Goal: Information Seeking & Learning: Learn about a topic

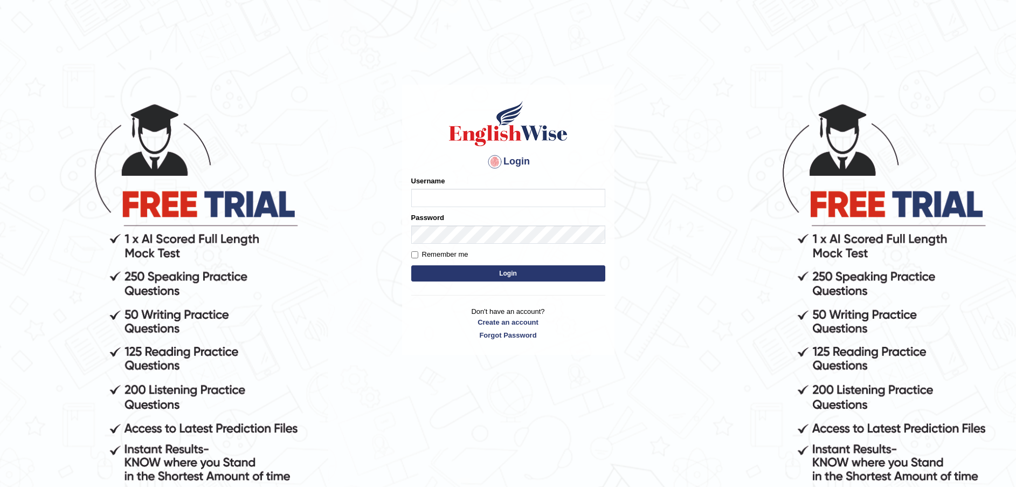
type input "Fatimah"
click at [411, 265] on button "Login" at bounding box center [508, 273] width 194 height 16
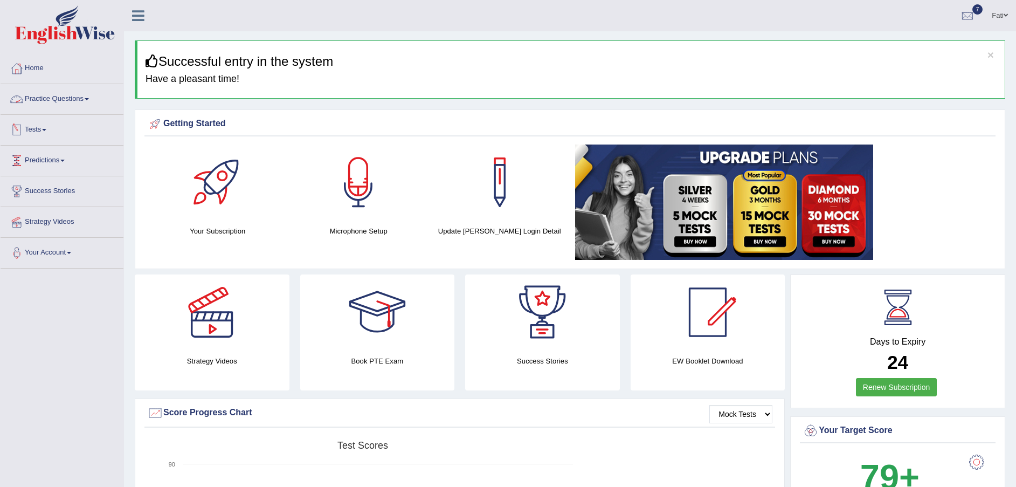
click at [61, 94] on link "Practice Questions" at bounding box center [62, 97] width 123 height 27
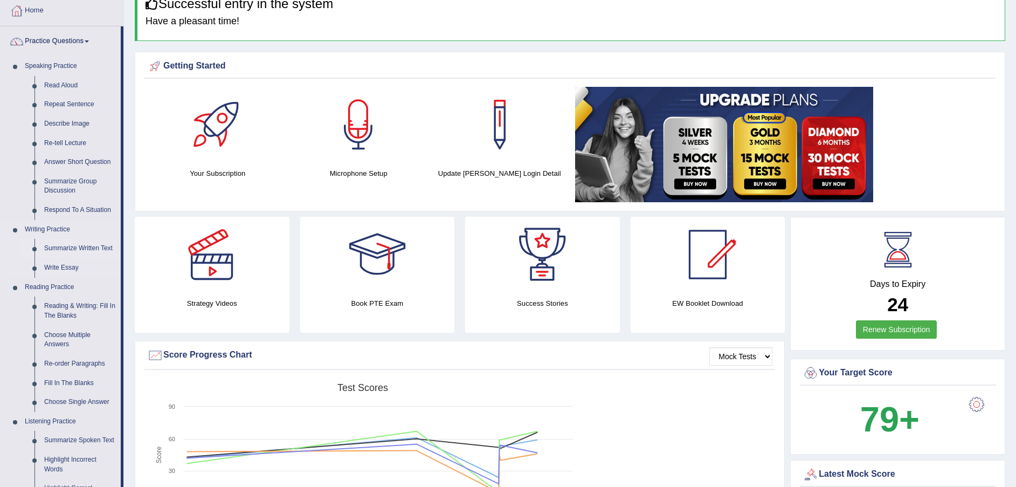
scroll to position [243, 0]
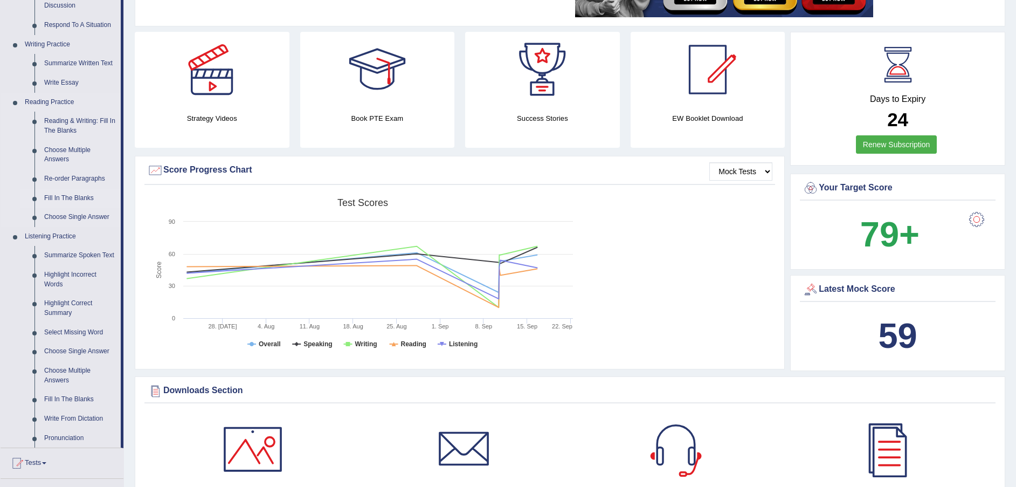
click at [79, 196] on link "Fill In The Blanks" at bounding box center [79, 198] width 81 height 19
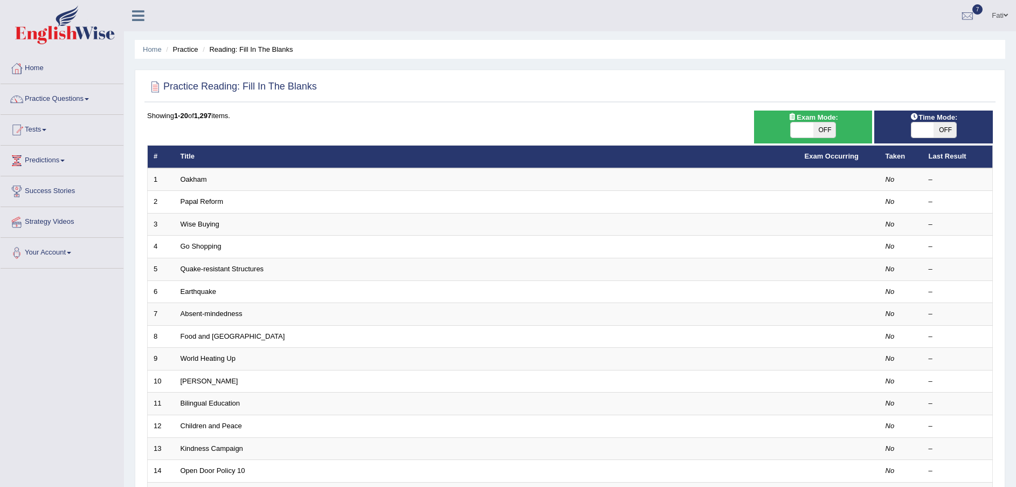
click at [826, 137] on span "OFF" at bounding box center [825, 129] width 23 height 15
checkbox input "true"
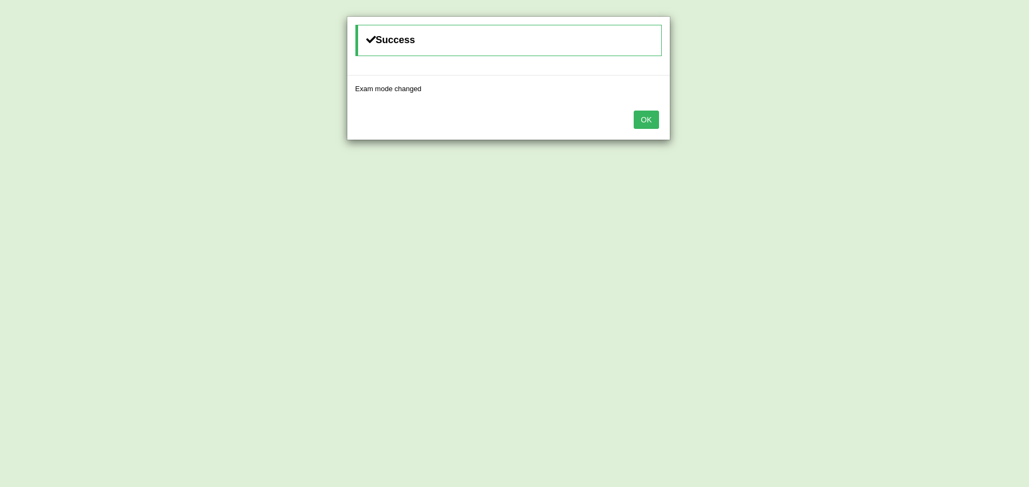
click at [636, 122] on button "OK" at bounding box center [646, 120] width 25 height 18
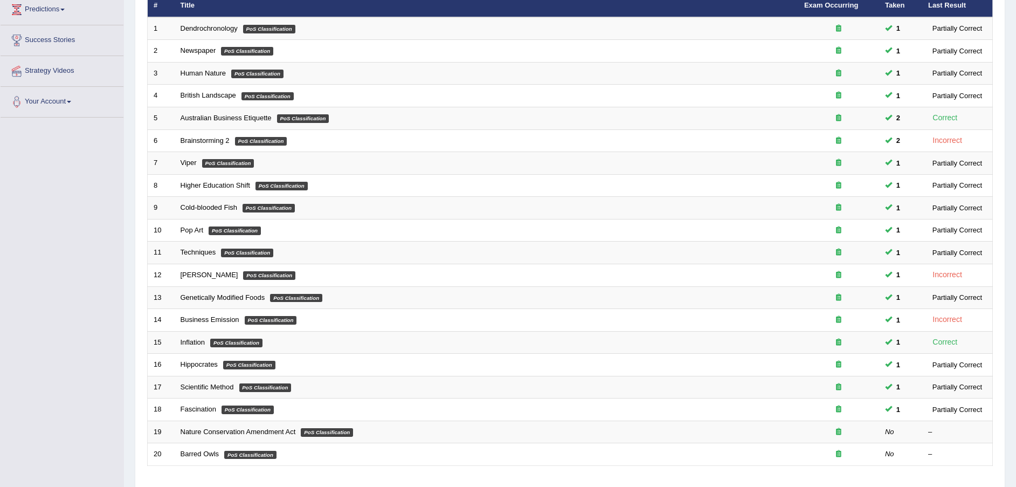
scroll to position [227, 0]
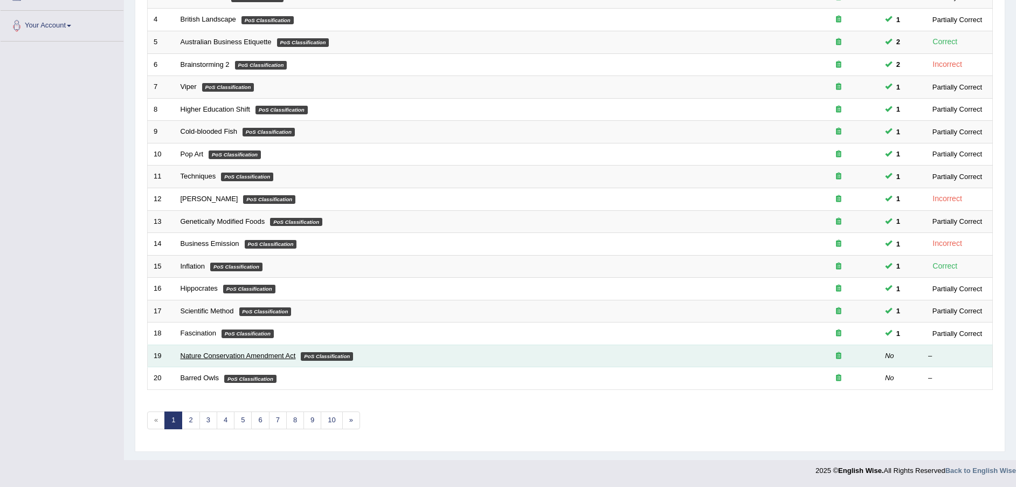
click at [223, 358] on link "Nature Conservation Amendment Act" at bounding box center [238, 356] width 115 height 8
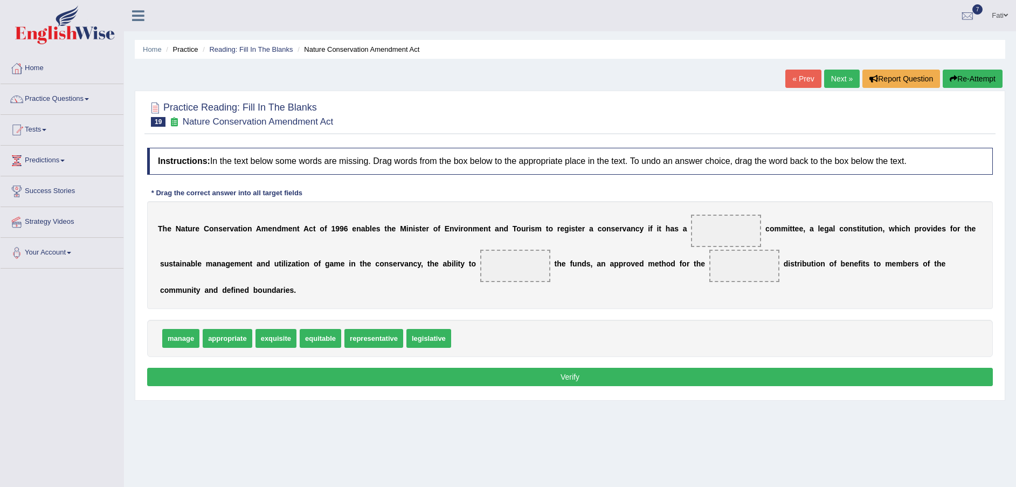
click at [367, 341] on span "representative" at bounding box center [374, 338] width 59 height 19
drag, startPoint x: 420, startPoint y: 341, endPoint x: 702, endPoint y: 233, distance: 301.9
drag, startPoint x: 177, startPoint y: 339, endPoint x: 449, endPoint y: 276, distance: 278.4
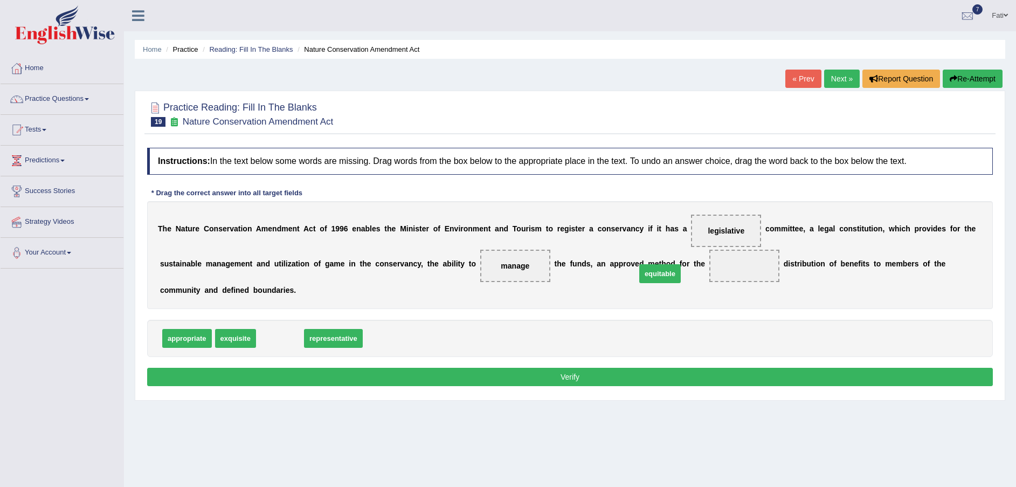
drag, startPoint x: 288, startPoint y: 343, endPoint x: 668, endPoint y: 278, distance: 385.2
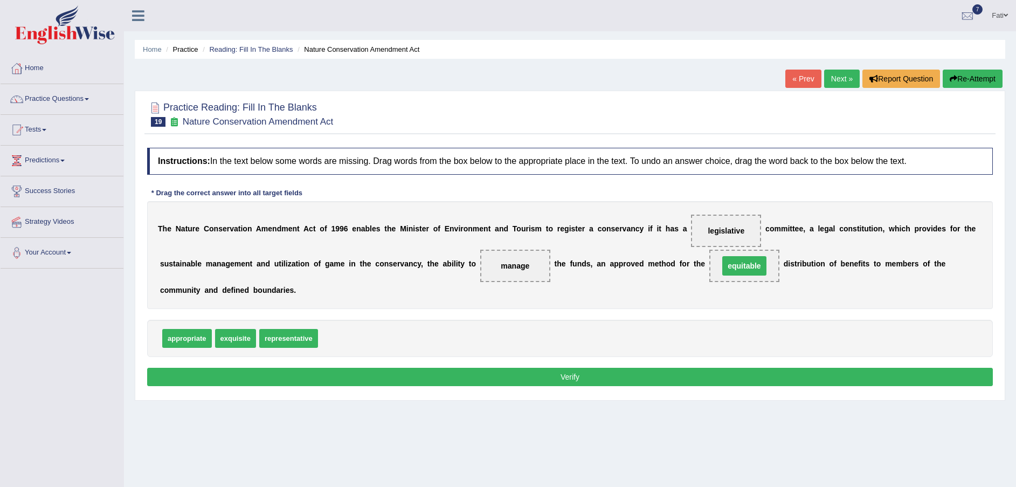
click at [614, 366] on div "Instructions: In the text below some words are missing. Drag words from the box…" at bounding box center [570, 268] width 851 height 252
click at [614, 370] on button "Verify" at bounding box center [570, 377] width 846 height 18
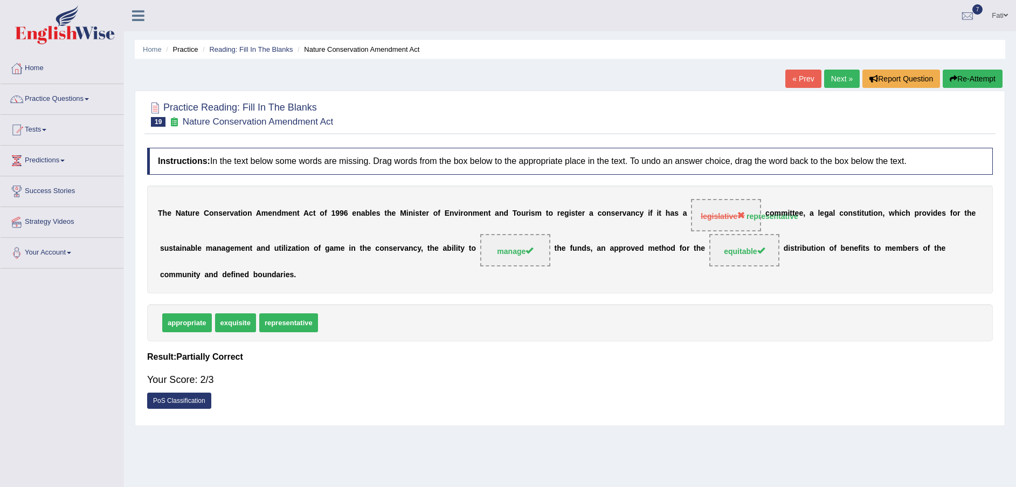
click at [182, 400] on link "PoS Classification" at bounding box center [179, 401] width 64 height 16
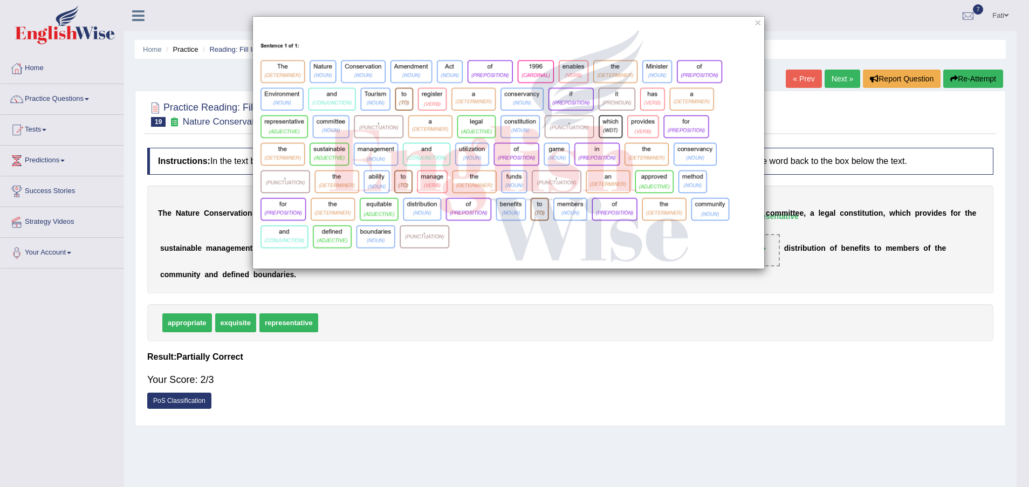
click at [527, 388] on div "×" at bounding box center [514, 243] width 1029 height 487
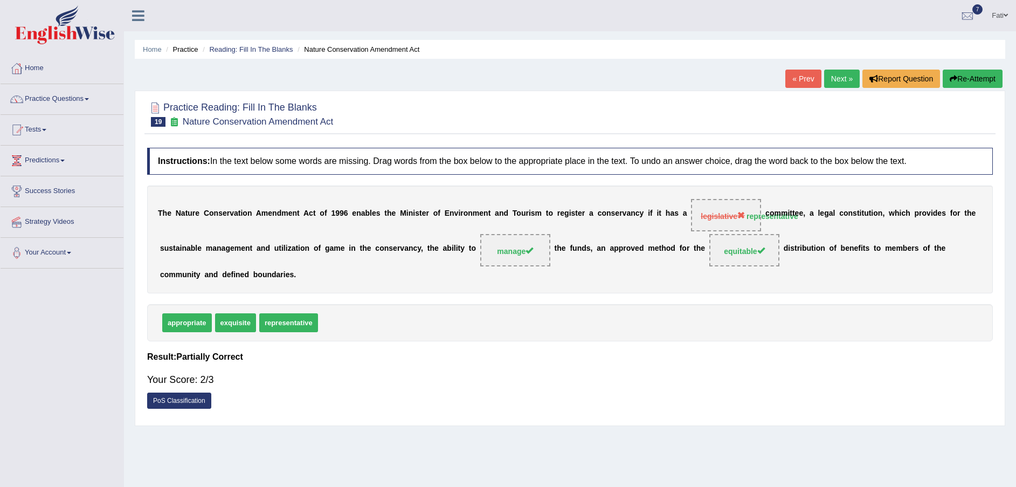
click at [210, 398] on link "PoS Classification" at bounding box center [179, 401] width 64 height 16
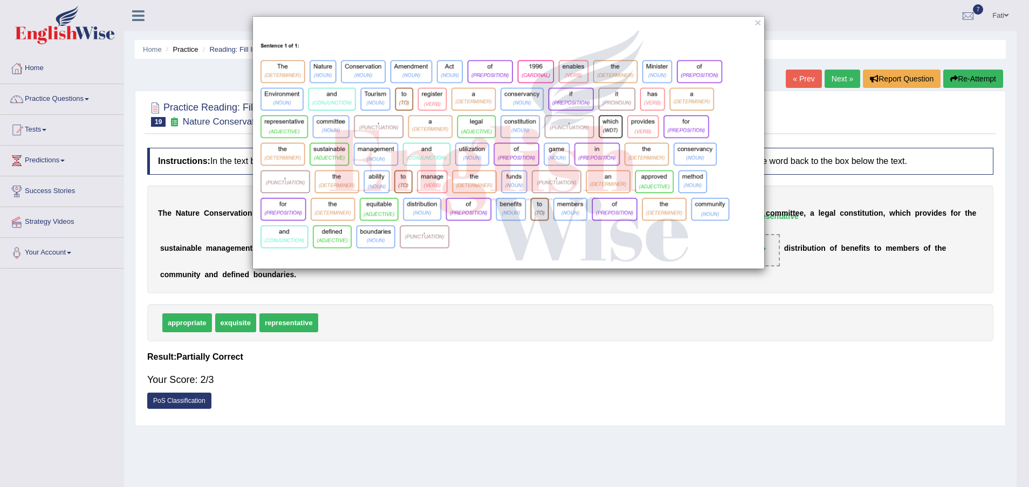
click at [512, 313] on div "×" at bounding box center [514, 243] width 1029 height 487
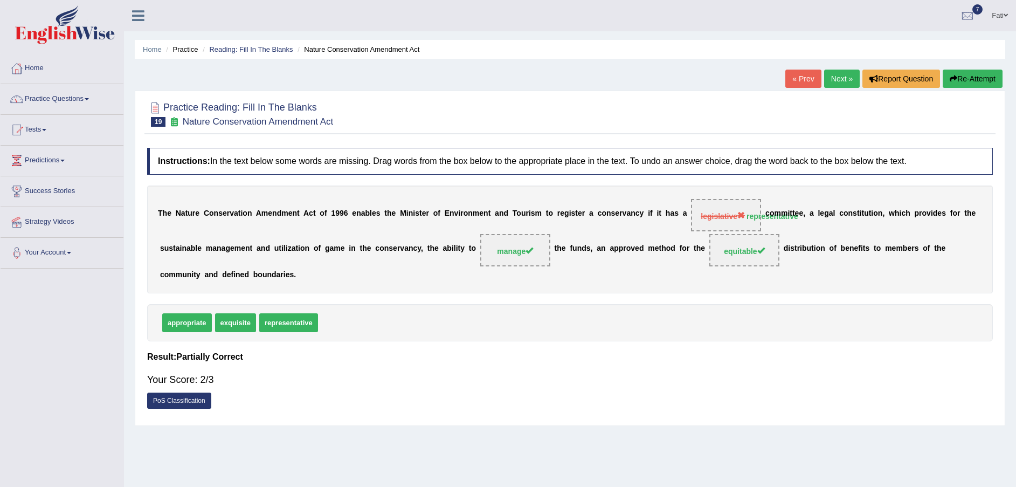
click at [834, 73] on link "Next »" at bounding box center [842, 79] width 36 height 18
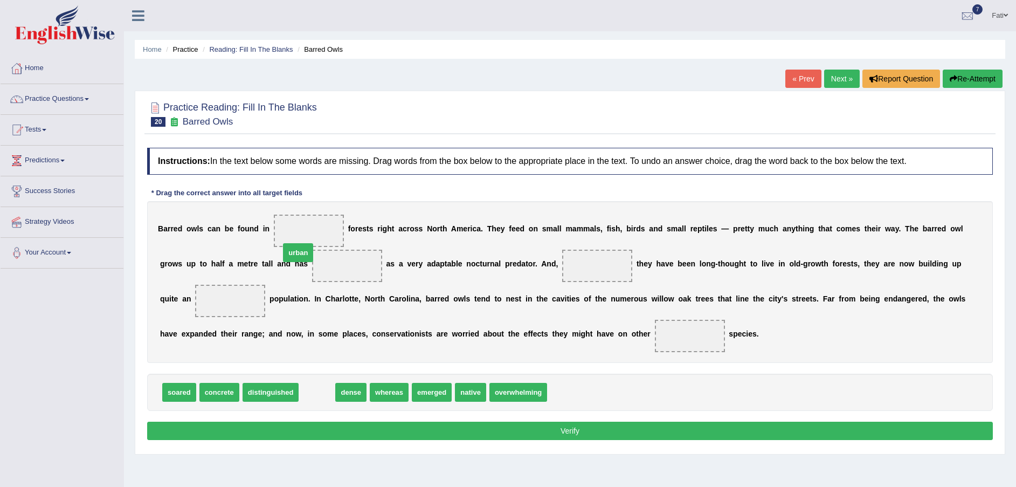
drag, startPoint x: 315, startPoint y: 373, endPoint x: 298, endPoint y: 233, distance: 141.3
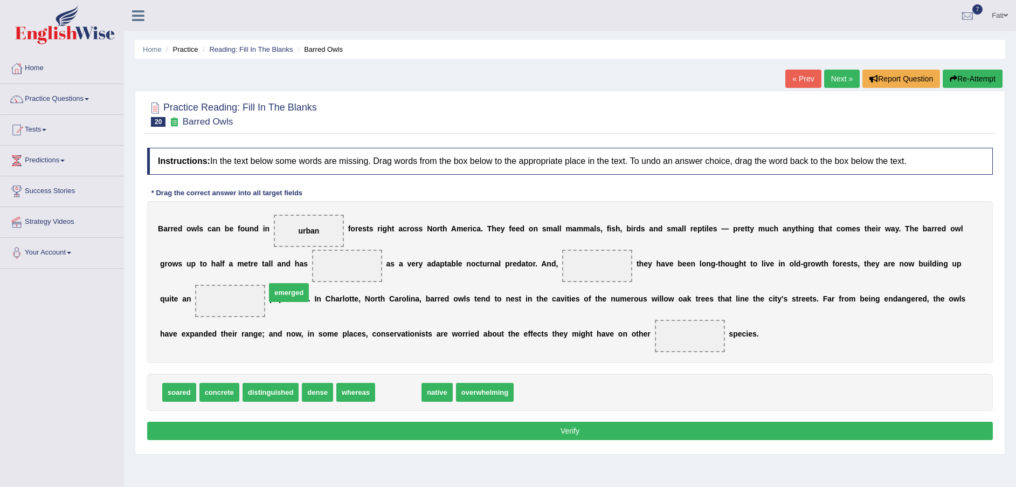
drag, startPoint x: 396, startPoint y: 377, endPoint x: 287, endPoint y: 277, distance: 148.1
click at [250, 46] on link "Reading: Fill In The Blanks" at bounding box center [251, 49] width 84 height 8
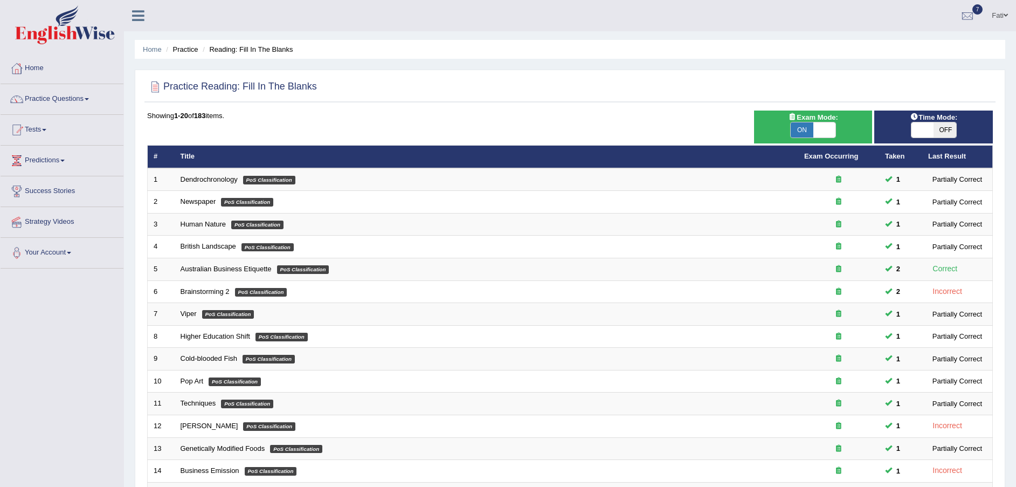
click at [949, 134] on span "OFF" at bounding box center [945, 129] width 23 height 15
checkbox input "true"
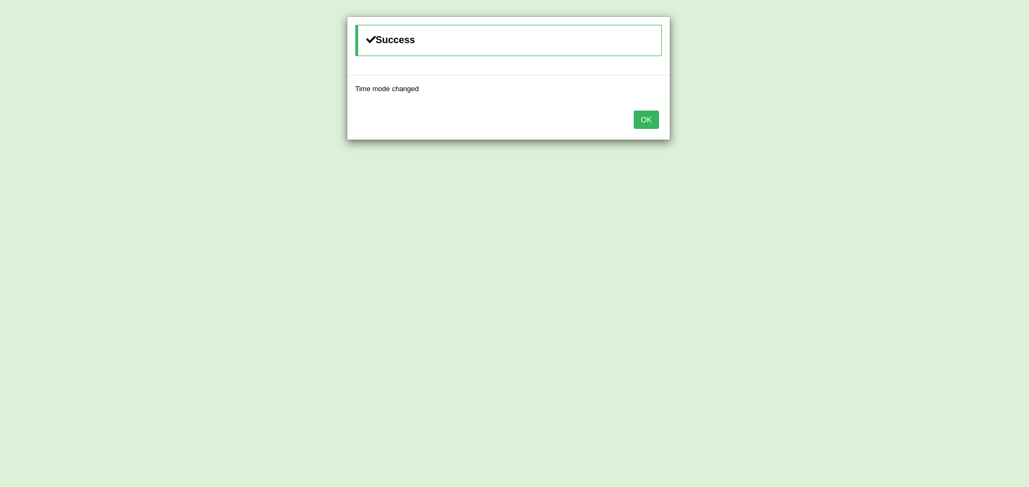
click at [643, 117] on button "OK" at bounding box center [646, 120] width 25 height 18
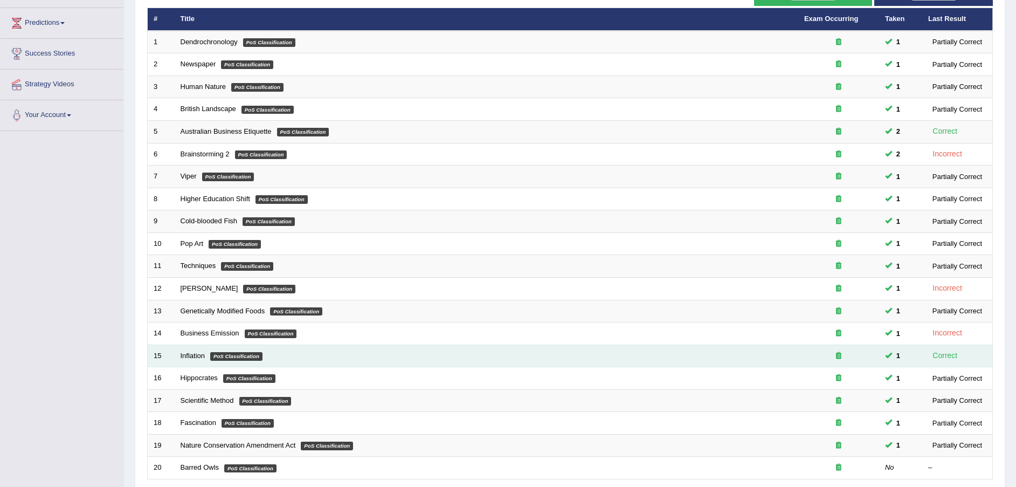
scroll to position [227, 0]
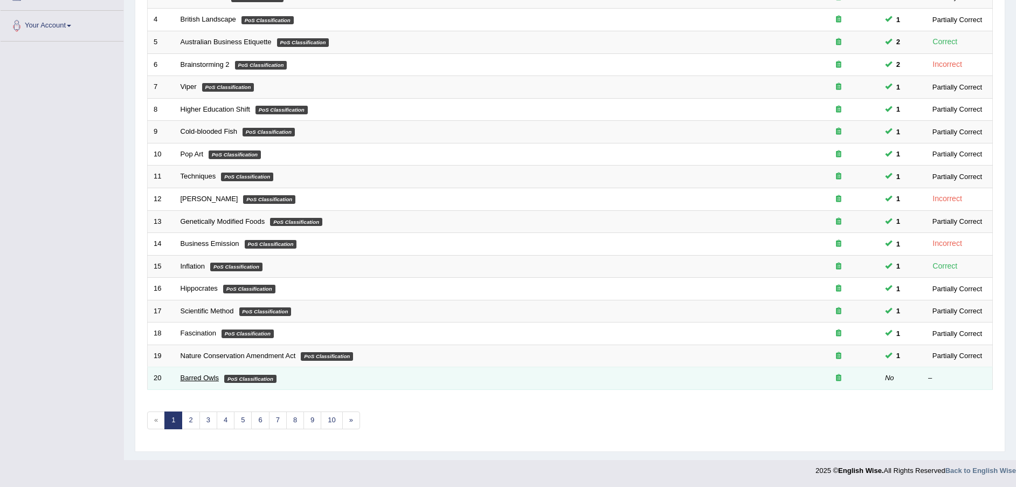
click at [207, 378] on link "Barred Owls" at bounding box center [200, 378] width 39 height 8
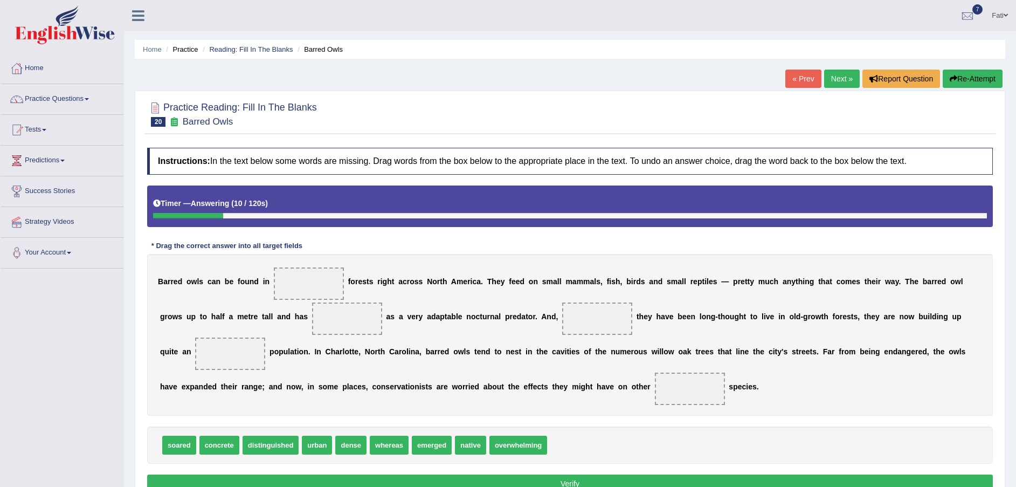
click at [310, 436] on span "urban" at bounding box center [317, 445] width 30 height 19
drag, startPoint x: 310, startPoint y: 428, endPoint x: 318, endPoint y: 293, distance: 135.0
drag, startPoint x: 395, startPoint y: 426, endPoint x: 315, endPoint y: 352, distance: 108.7
drag, startPoint x: 315, startPoint y: 352, endPoint x: 367, endPoint y: 393, distance: 65.9
click at [280, 318] on div "B a r r e d o w l s c a n b e f o u n d i n urban f o r e s t s r i g h t a c r…" at bounding box center [570, 335] width 846 height 162
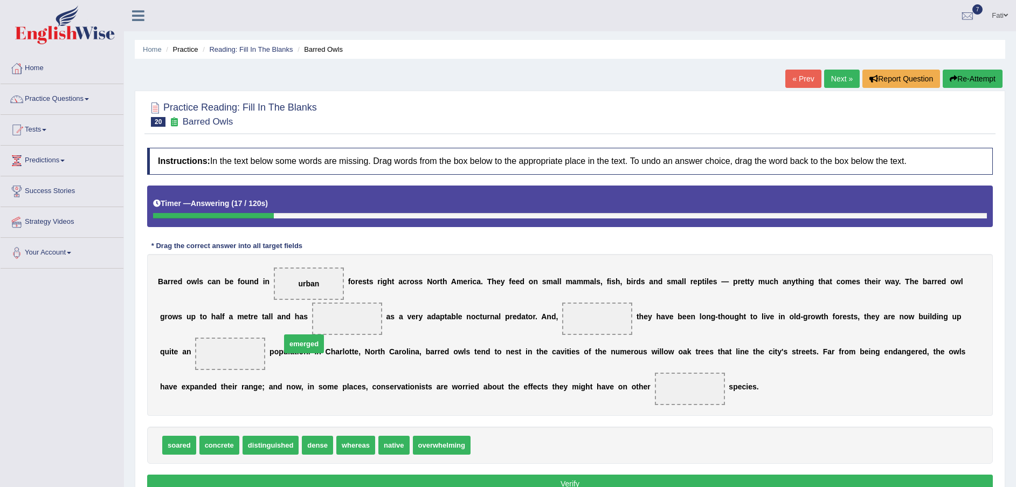
drag, startPoint x: 469, startPoint y: 423, endPoint x: 274, endPoint y: 319, distance: 220.3
click at [305, 436] on span "dense" at bounding box center [317, 445] width 31 height 19
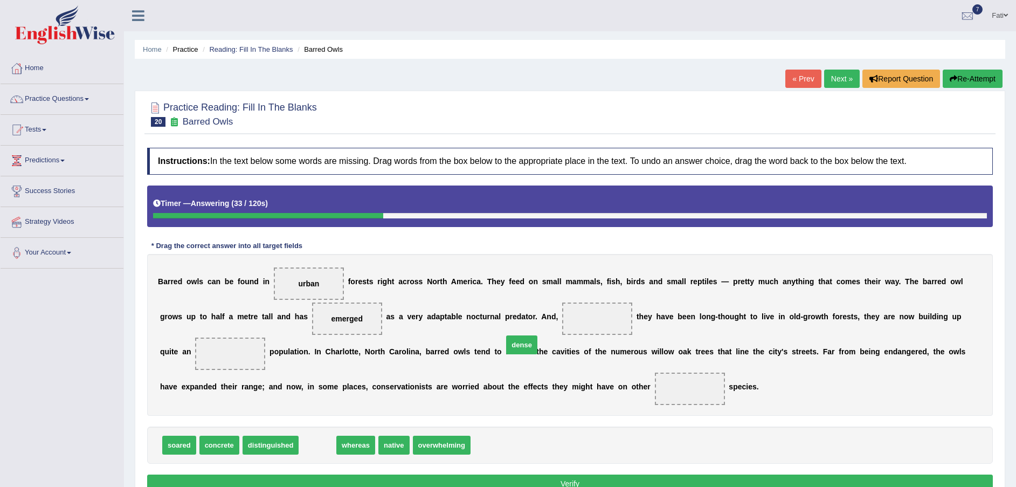
drag, startPoint x: 305, startPoint y: 430, endPoint x: 510, endPoint y: 330, distance: 227.7
click at [587, 320] on span "dense" at bounding box center [598, 318] width 22 height 9
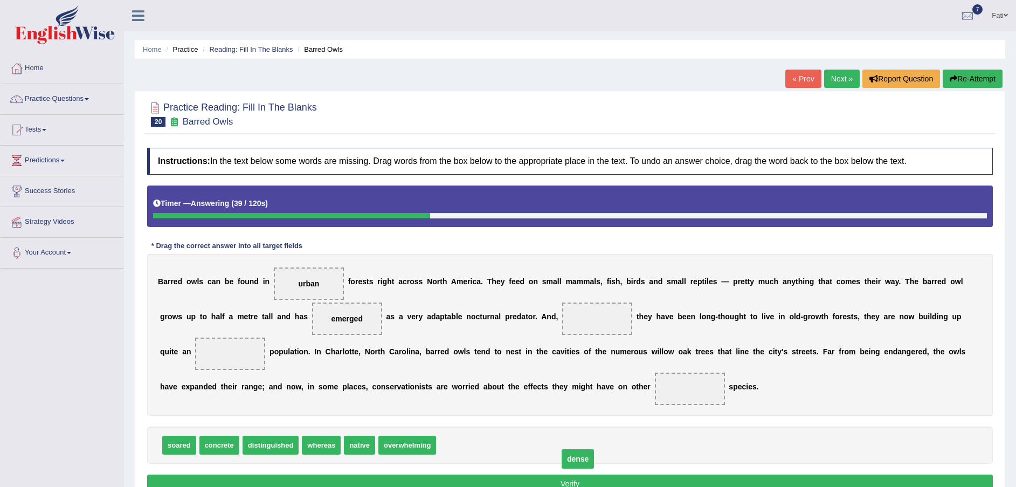
drag, startPoint x: 510, startPoint y: 320, endPoint x: 490, endPoint y: 461, distance: 141.5
click at [562, 461] on span "dense" at bounding box center [578, 458] width 32 height 19
drag, startPoint x: 517, startPoint y: 317, endPoint x: 475, endPoint y: 440, distance: 129.8
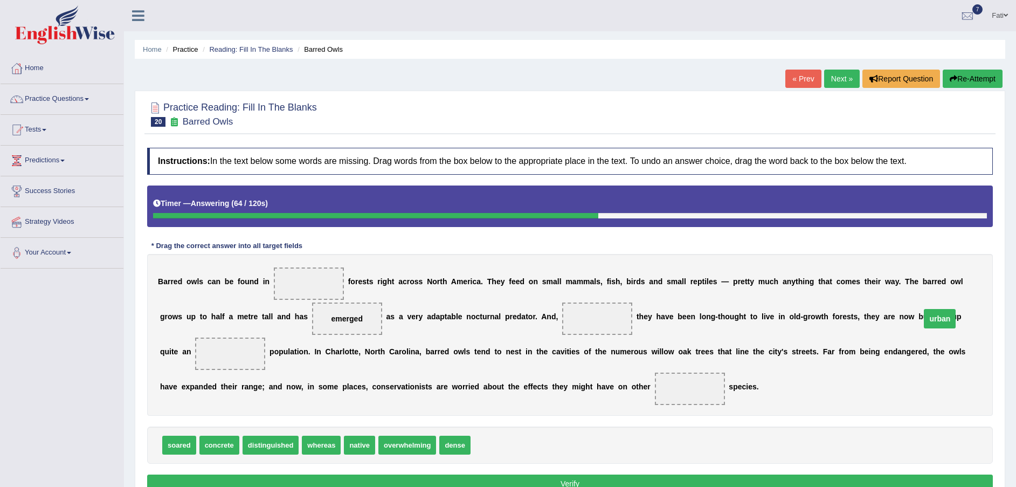
drag, startPoint x: 294, startPoint y: 287, endPoint x: 924, endPoint y: 323, distance: 630.9
click at [246, 344] on span "urban" at bounding box center [231, 353] width 32 height 19
drag, startPoint x: 438, startPoint y: 425, endPoint x: 325, endPoint y: 356, distance: 133.1
click at [439, 436] on span "dense" at bounding box center [454, 445] width 31 height 19
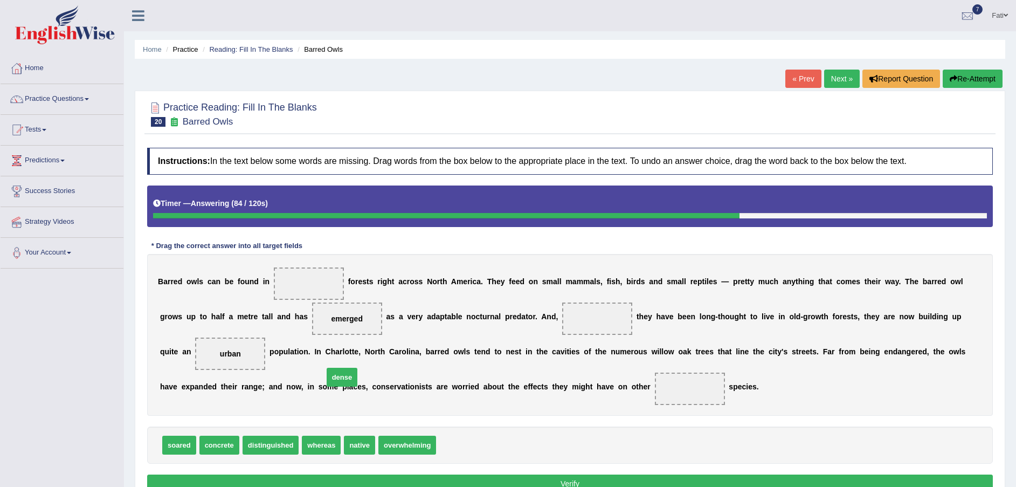
drag, startPoint x: 315, startPoint y: 331, endPoint x: 310, endPoint y: 301, distance: 30.1
click at [312, 324] on div "B a r r e d o w l s c a n b e f o u n d i n f o r e s t s r i g h t a c r o s s…" at bounding box center [570, 335] width 846 height 162
drag, startPoint x: 310, startPoint y: 301, endPoint x: 296, endPoint y: 312, distance: 17.4
click at [298, 274] on div "B a r r e d o w l s c a n b e f o u n d i n f o r e s t s r i g h t a c r o s s…" at bounding box center [570, 335] width 846 height 162
drag, startPoint x: 446, startPoint y: 424, endPoint x: 296, endPoint y: 284, distance: 205.3
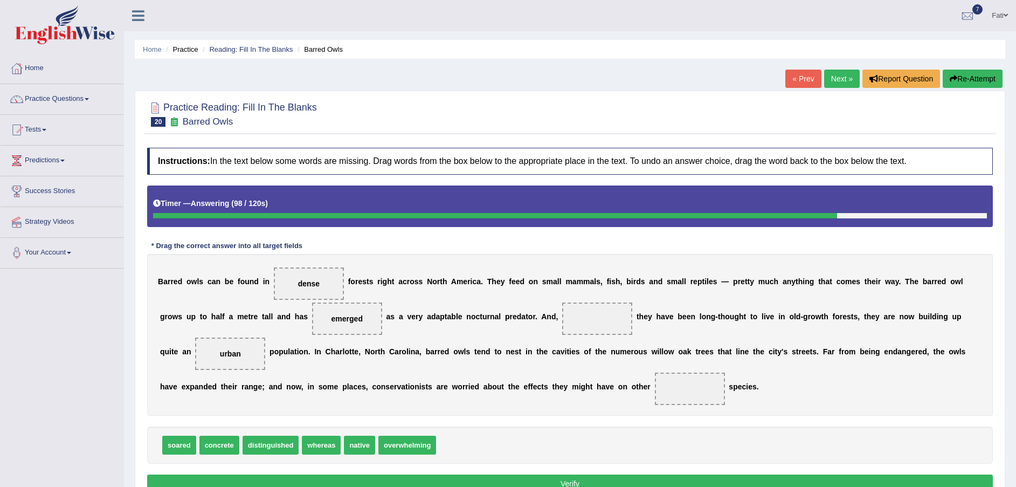
click at [180, 436] on span "soared" at bounding box center [179, 445] width 34 height 19
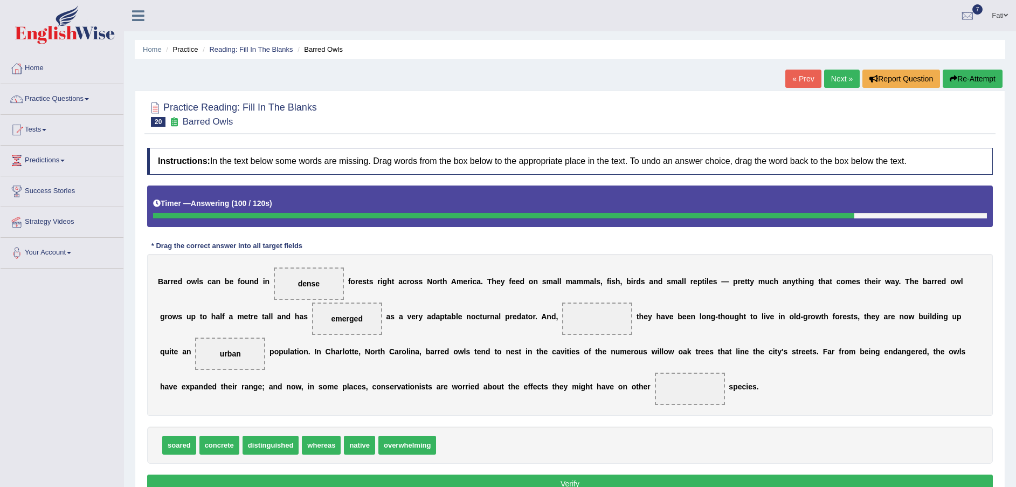
click at [180, 436] on span "soared" at bounding box center [179, 445] width 34 height 19
drag, startPoint x: 180, startPoint y: 428, endPoint x: 508, endPoint y: 325, distance: 344.3
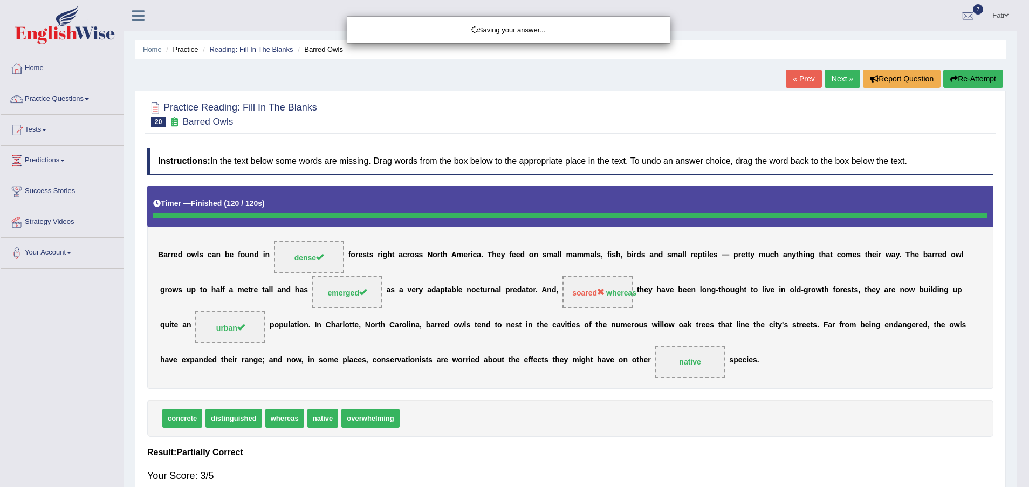
drag, startPoint x: 187, startPoint y: 430, endPoint x: 352, endPoint y: 392, distance: 169.4
click at [352, 392] on body "Toggle navigation Home Practice Questions Speaking Practice Read Aloud Repeat S…" at bounding box center [514, 243] width 1029 height 487
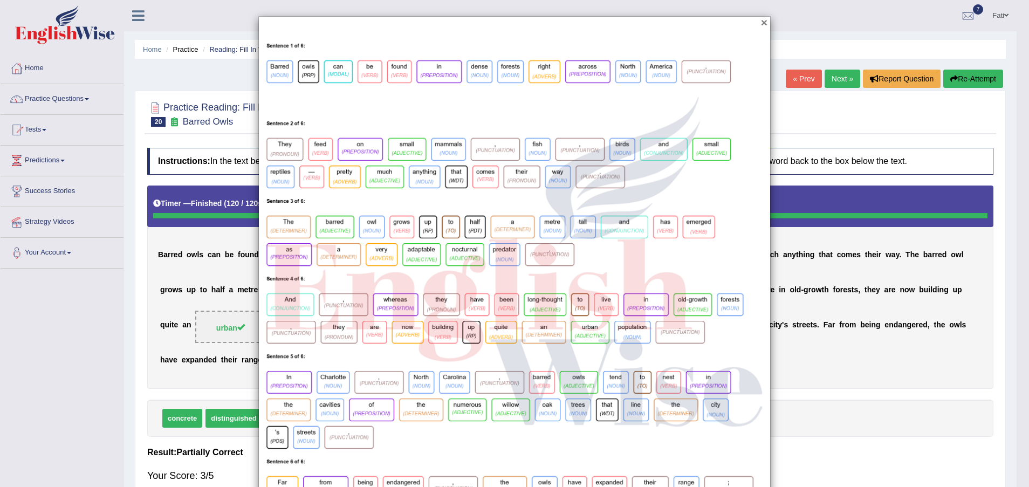
click at [761, 26] on button "×" at bounding box center [764, 22] width 6 height 11
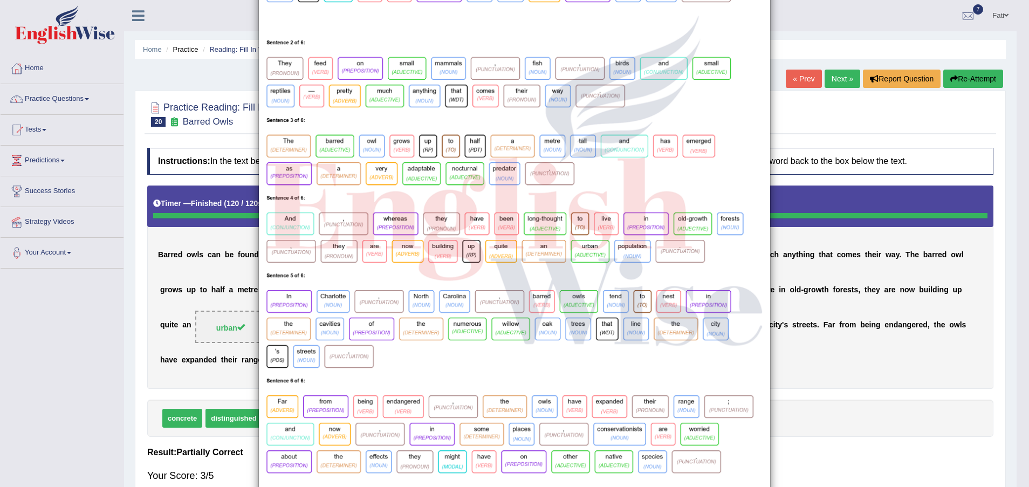
scroll to position [107, 0]
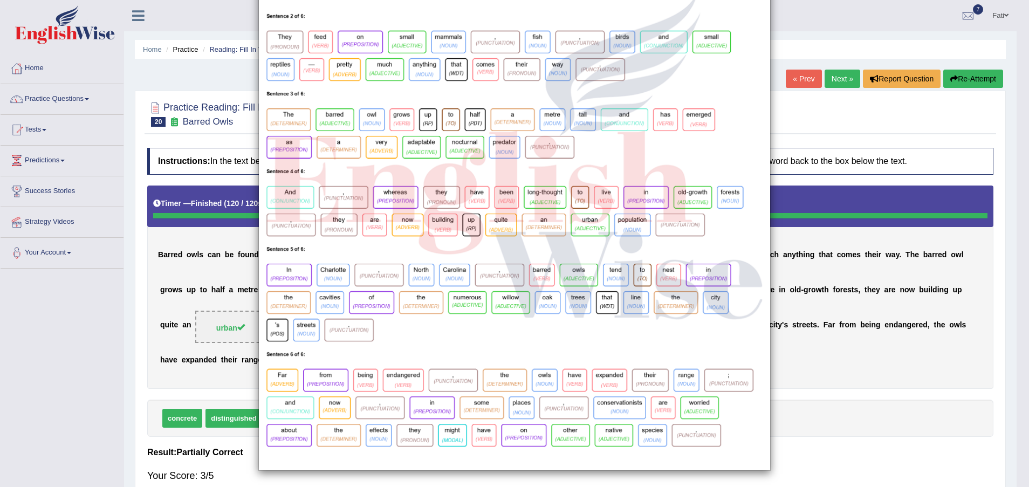
click at [791, 400] on div "×" at bounding box center [514, 190] width 1029 height 562
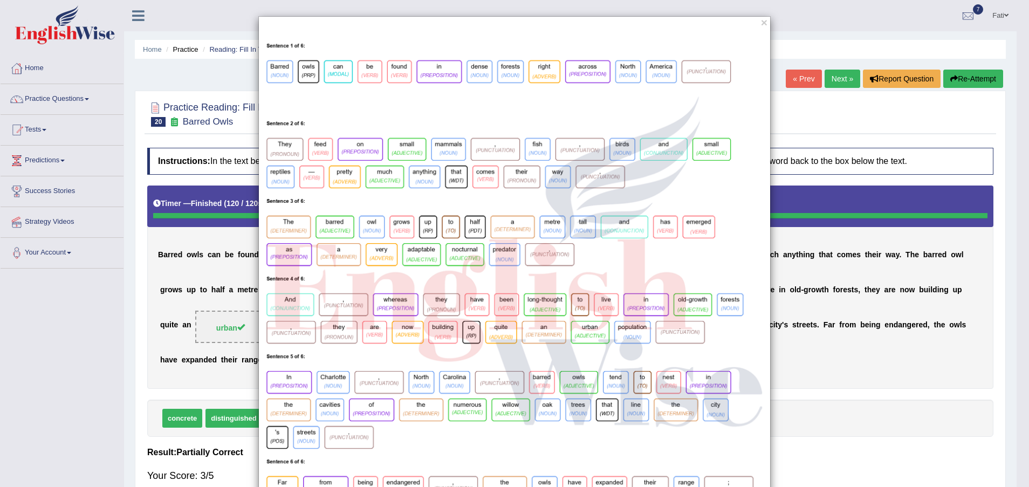
click at [762, 16] on div "×" at bounding box center [514, 297] width 512 height 562
click at [761, 26] on button "×" at bounding box center [764, 22] width 6 height 11
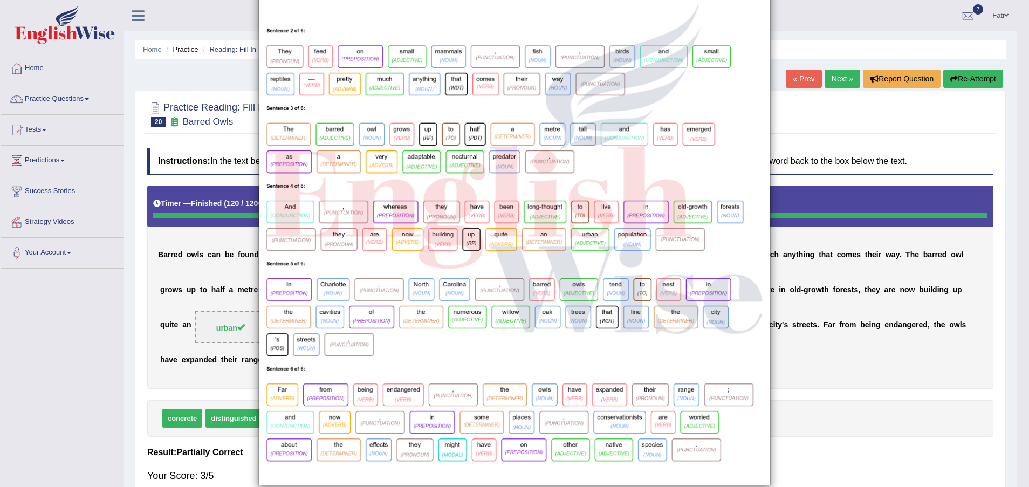
scroll to position [107, 0]
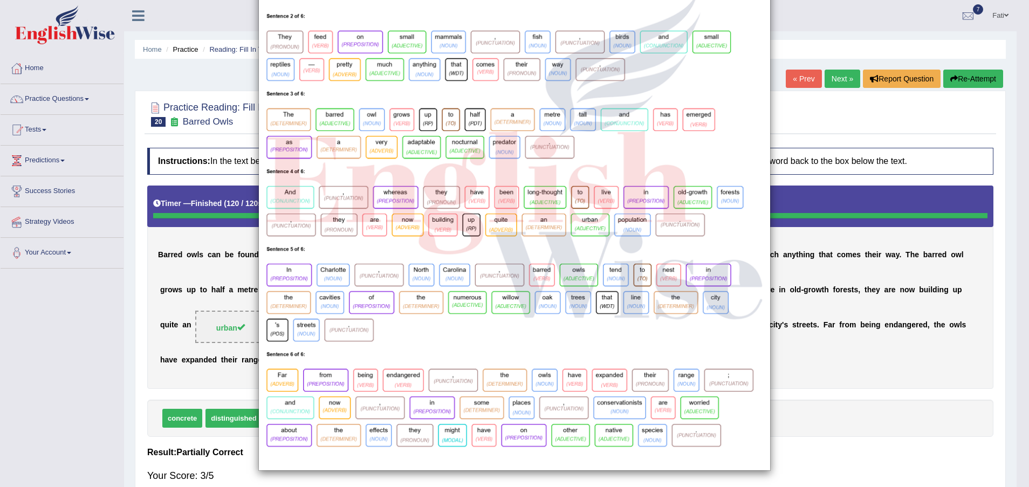
click at [802, 366] on div "×" at bounding box center [514, 190] width 1029 height 562
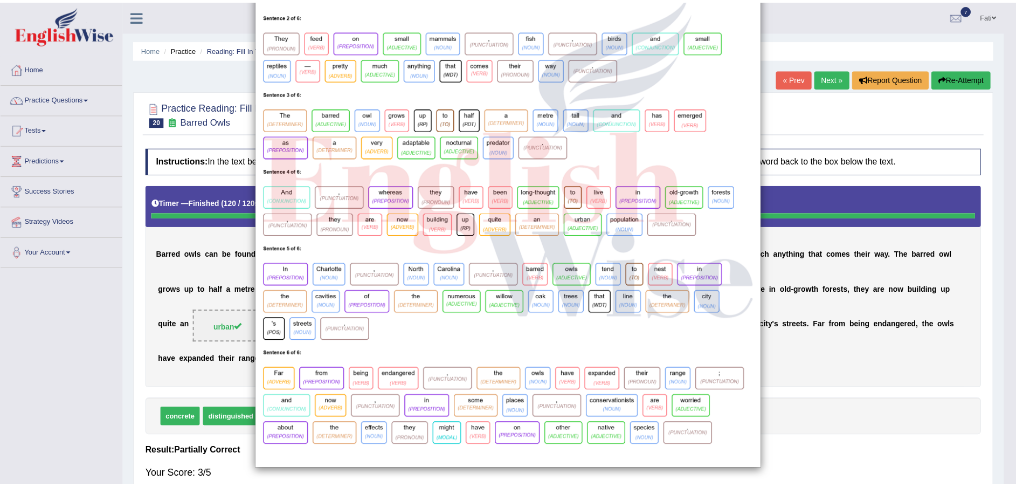
scroll to position [0, 0]
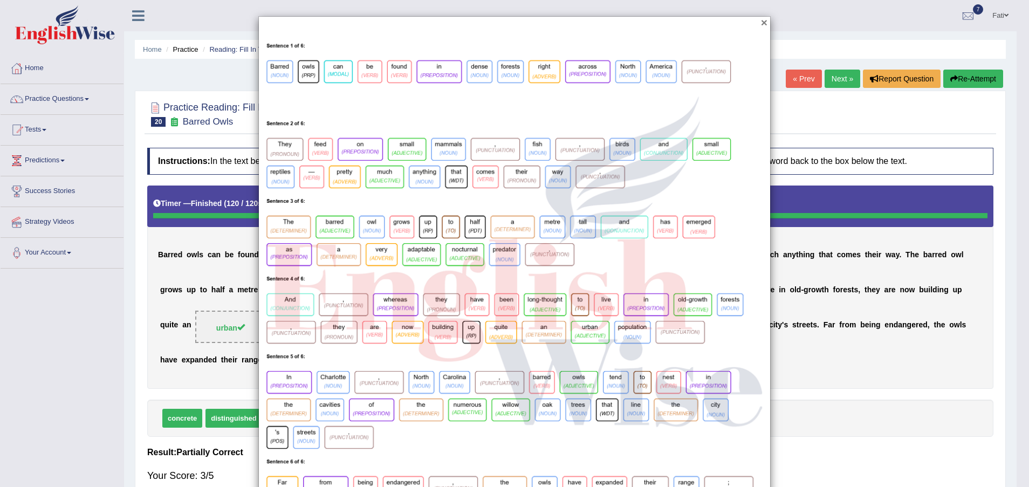
click at [761, 26] on button "×" at bounding box center [764, 22] width 6 height 11
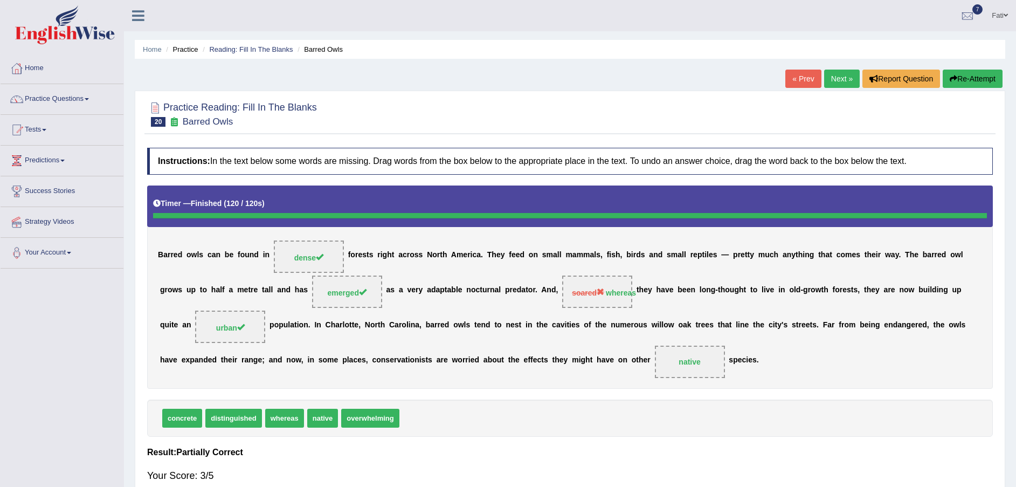
click at [841, 73] on link "Next »" at bounding box center [842, 79] width 36 height 18
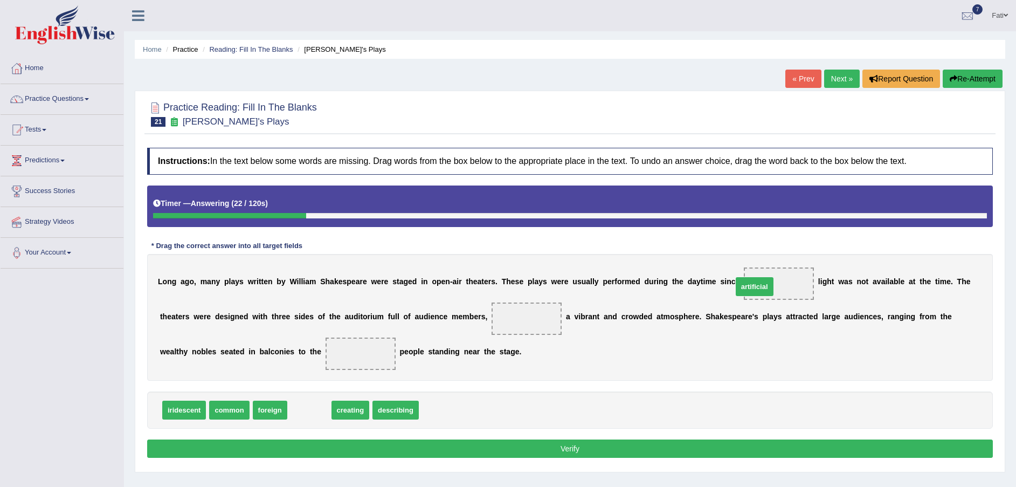
drag, startPoint x: 304, startPoint y: 415, endPoint x: 749, endPoint y: 291, distance: 462.2
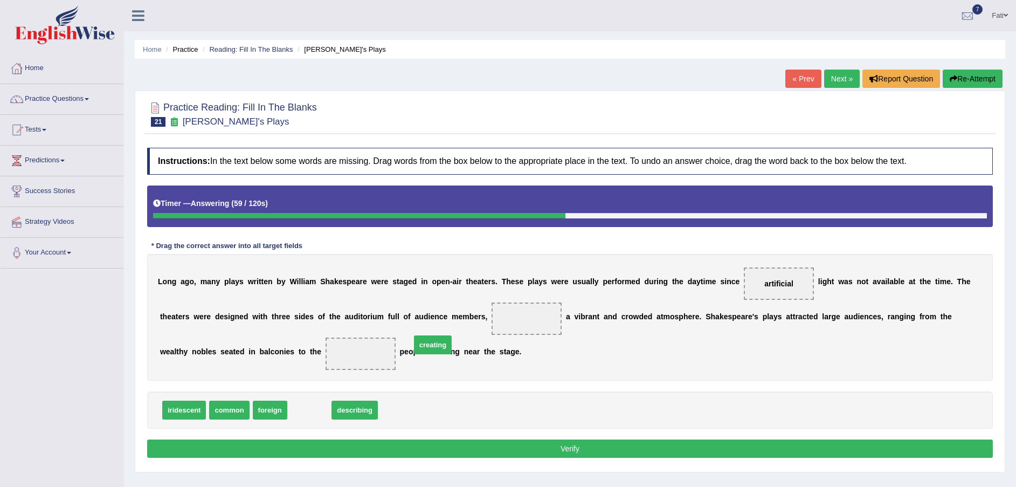
drag, startPoint x: 315, startPoint y: 413, endPoint x: 452, endPoint y: 332, distance: 159.5
click at [492, 332] on span at bounding box center [527, 319] width 70 height 32
drag, startPoint x: 452, startPoint y: 332, endPoint x: 461, endPoint y: 322, distance: 13.4
click at [492, 324] on span "creating" at bounding box center [527, 319] width 70 height 32
click at [507, 322] on span "creating" at bounding box center [527, 318] width 40 height 19
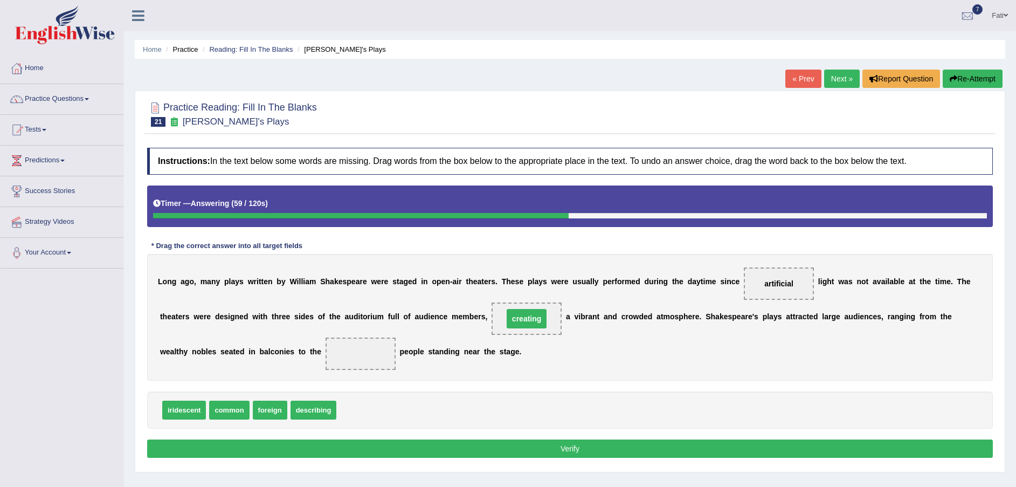
click at [507, 322] on span "creating" at bounding box center [527, 318] width 40 height 19
drag, startPoint x: 264, startPoint y: 410, endPoint x: 269, endPoint y: 363, distance: 46.6
drag, startPoint x: 269, startPoint y: 363, endPoint x: 266, endPoint y: 354, distance: 9.7
click at [266, 354] on div "L o n g a g o , m a n y p l a y s w r i t t e n b y W i l l i a m S h a k e s p…" at bounding box center [570, 317] width 846 height 127
drag, startPoint x: 310, startPoint y: 410, endPoint x: 264, endPoint y: 345, distance: 79.4
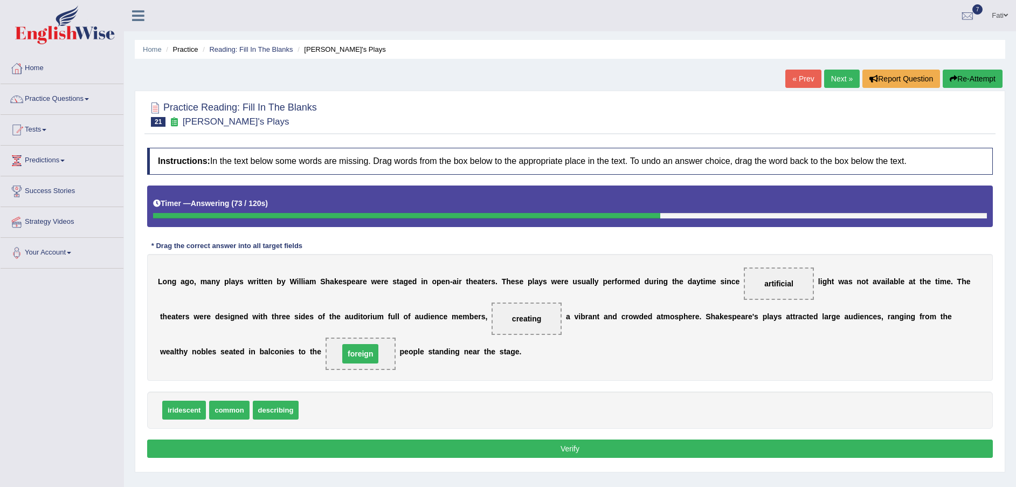
click at [342, 345] on span "foreign" at bounding box center [360, 353] width 36 height 19
click at [349, 452] on button "Verify" at bounding box center [570, 448] width 846 height 18
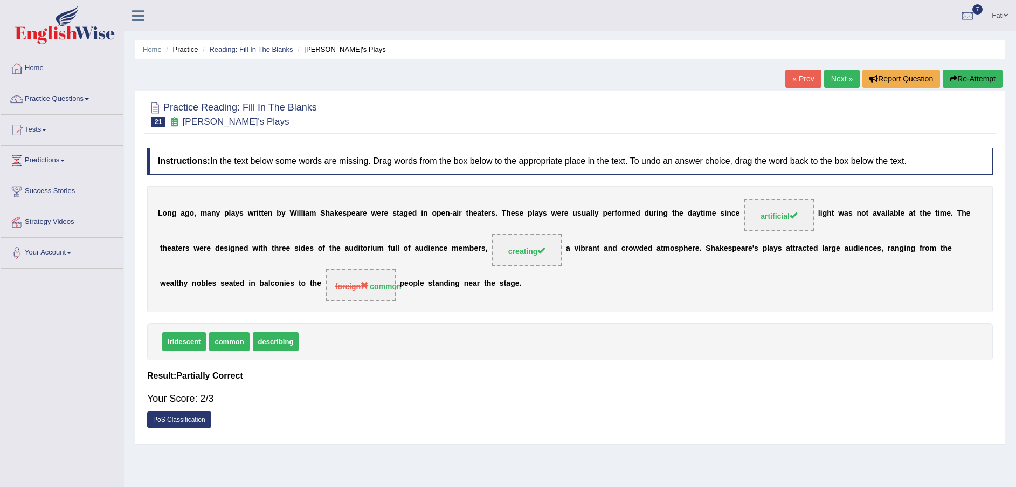
click at [178, 421] on link "PoS Classification" at bounding box center [179, 419] width 64 height 16
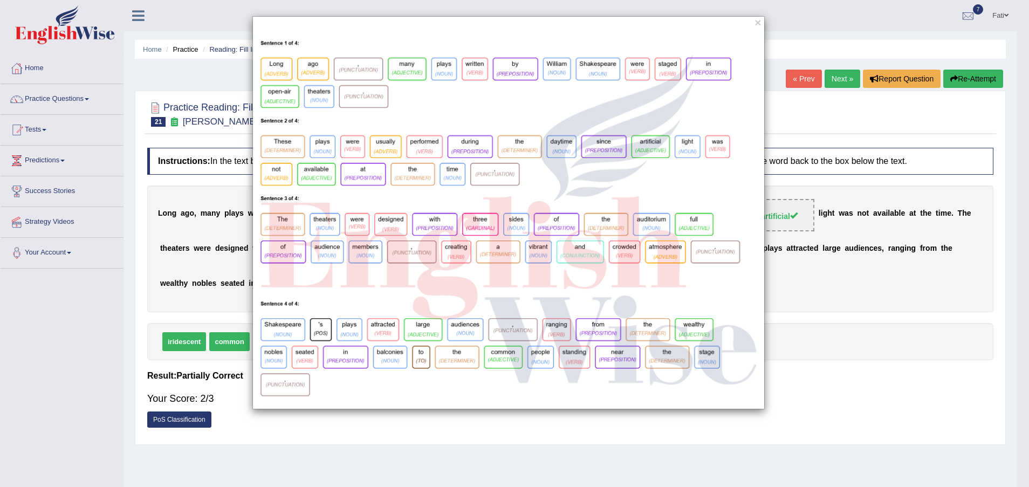
click at [284, 443] on div "×" at bounding box center [514, 243] width 1029 height 487
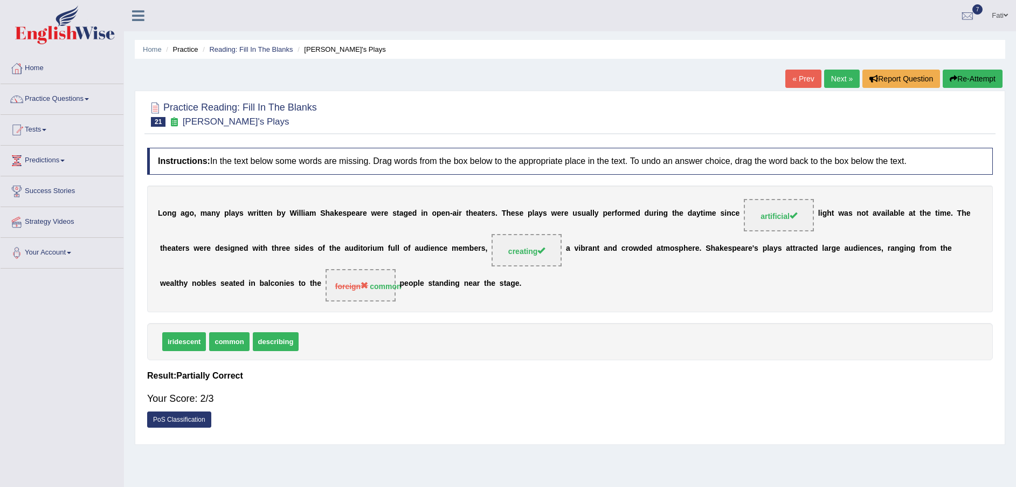
click at [188, 421] on link "PoS Classification" at bounding box center [179, 419] width 64 height 16
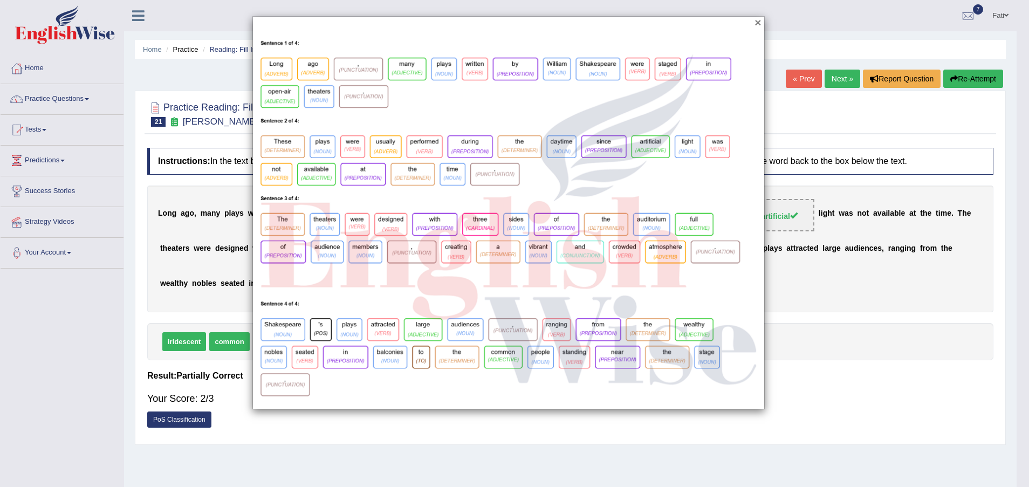
click at [756, 23] on button "×" at bounding box center [757, 22] width 6 height 11
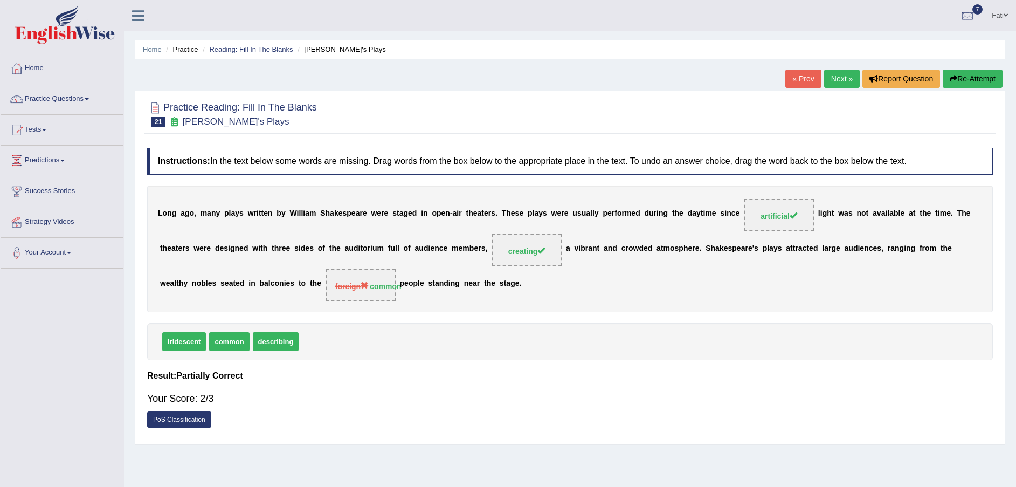
click at [166, 420] on link "PoS Classification" at bounding box center [179, 419] width 64 height 16
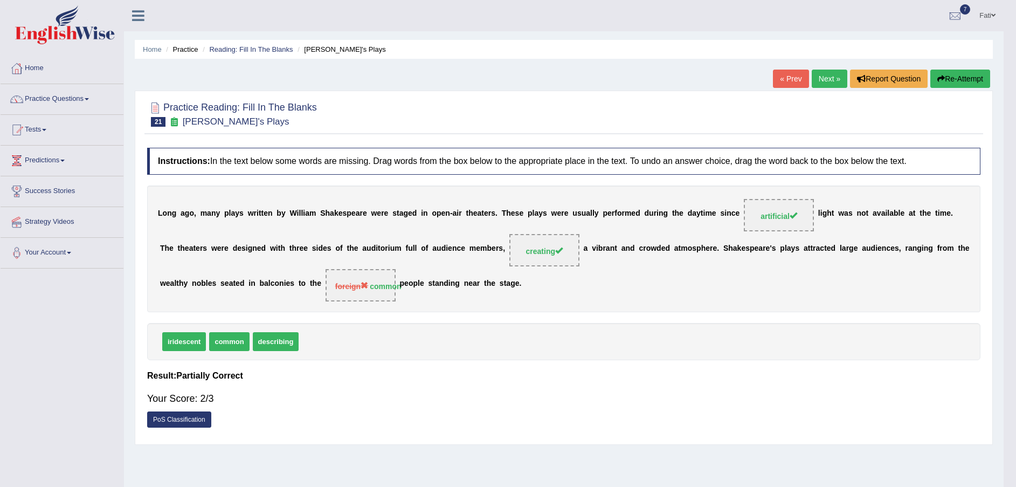
click at [166, 420] on link "PoS Classification" at bounding box center [179, 419] width 64 height 16
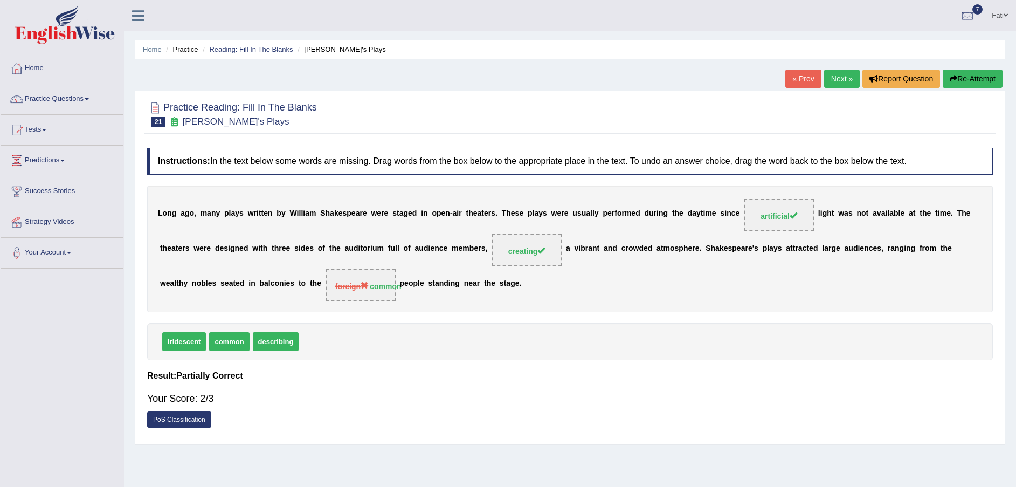
click at [193, 418] on link "PoS Classification" at bounding box center [179, 419] width 64 height 16
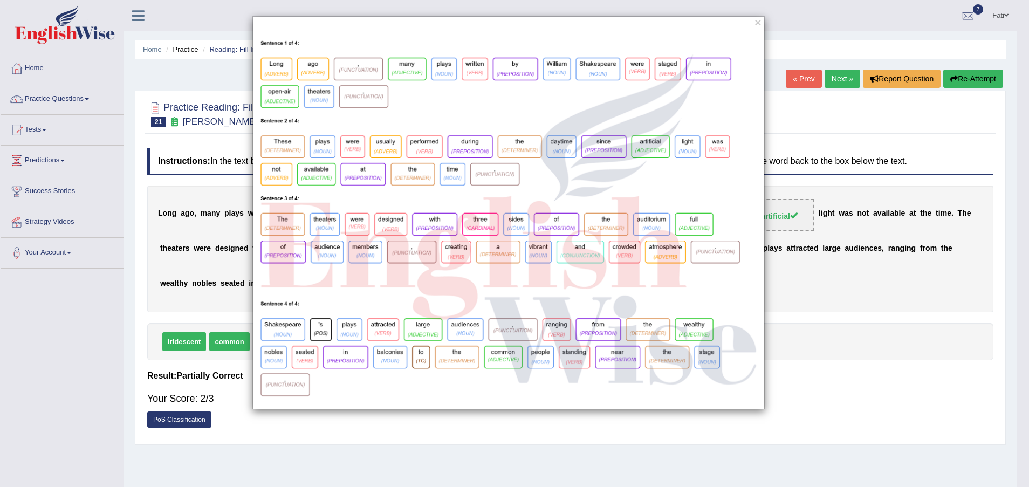
click at [177, 308] on div "×" at bounding box center [508, 212] width 1016 height 393
click at [760, 22] on button "×" at bounding box center [757, 22] width 6 height 11
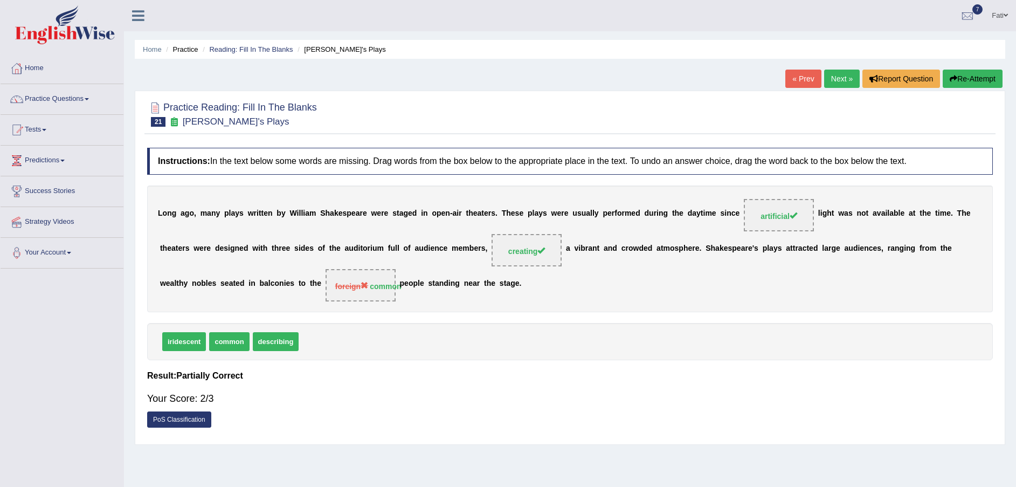
click at [843, 75] on link "Next »" at bounding box center [842, 79] width 36 height 18
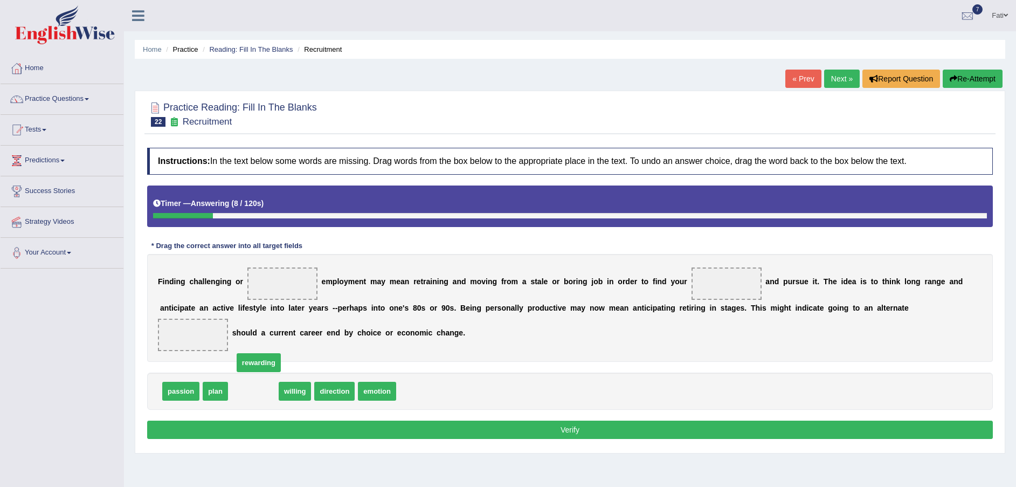
drag, startPoint x: 249, startPoint y: 392, endPoint x: 257, endPoint y: 352, distance: 41.2
click at [256, 355] on span "rewarding" at bounding box center [259, 362] width 44 height 19
drag, startPoint x: 261, startPoint y: 325, endPoint x: 269, endPoint y: 291, distance: 34.4
click at [269, 291] on div "Instructions: In the text below some words are missing. Drag words from the box…" at bounding box center [570, 294] width 851 height 305
drag, startPoint x: 249, startPoint y: 396, endPoint x: 274, endPoint y: 290, distance: 109.7
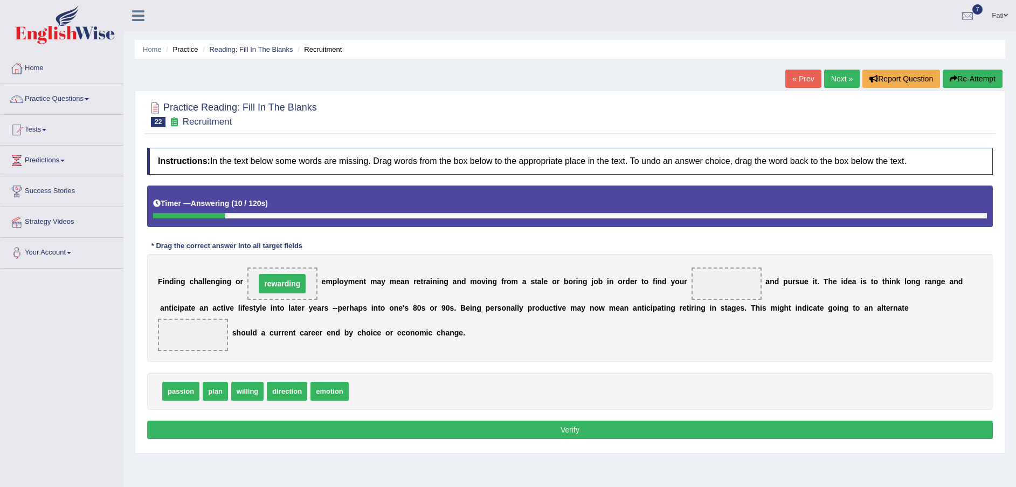
click at [276, 286] on div "F i n d i n g c h a l l e n g i n g o r rewarding e m p l o y m e n t m a y m e…" at bounding box center [570, 308] width 846 height 108
click at [324, 393] on span "emotion" at bounding box center [330, 391] width 38 height 19
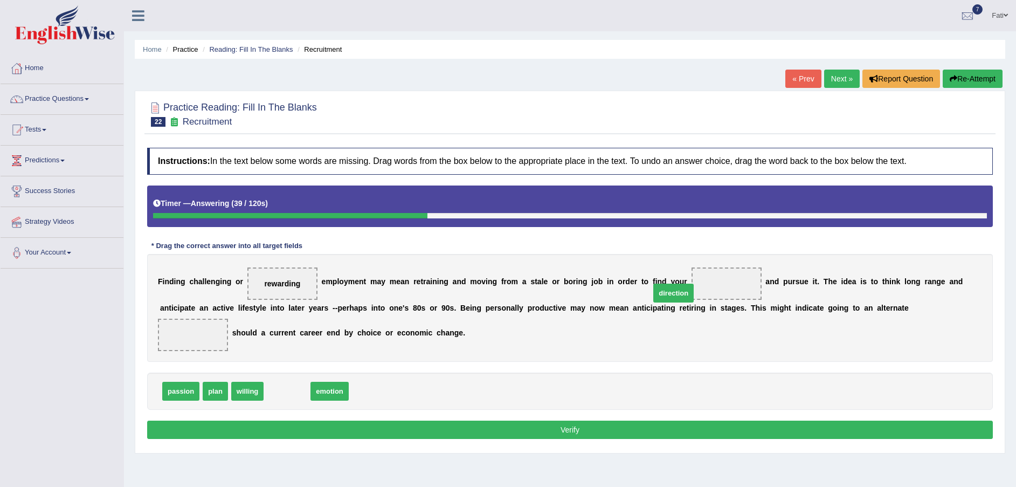
drag, startPoint x: 289, startPoint y: 393, endPoint x: 697, endPoint y: 293, distance: 419.7
click at [700, 292] on span "direction" at bounding box center [727, 283] width 70 height 32
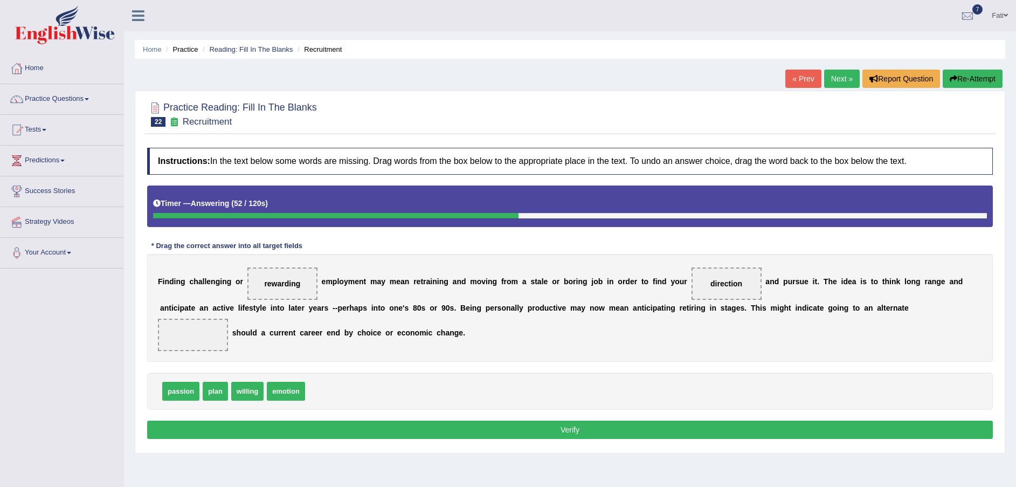
click at [215, 391] on span "plan" at bounding box center [215, 391] width 25 height 19
drag, startPoint x: 215, startPoint y: 391, endPoint x: 319, endPoint y: 389, distance: 104.1
drag, startPoint x: 319, startPoint y: 389, endPoint x: 542, endPoint y: 377, distance: 223.6
click at [542, 377] on div "passion willing emotion plan" at bounding box center [570, 391] width 846 height 37
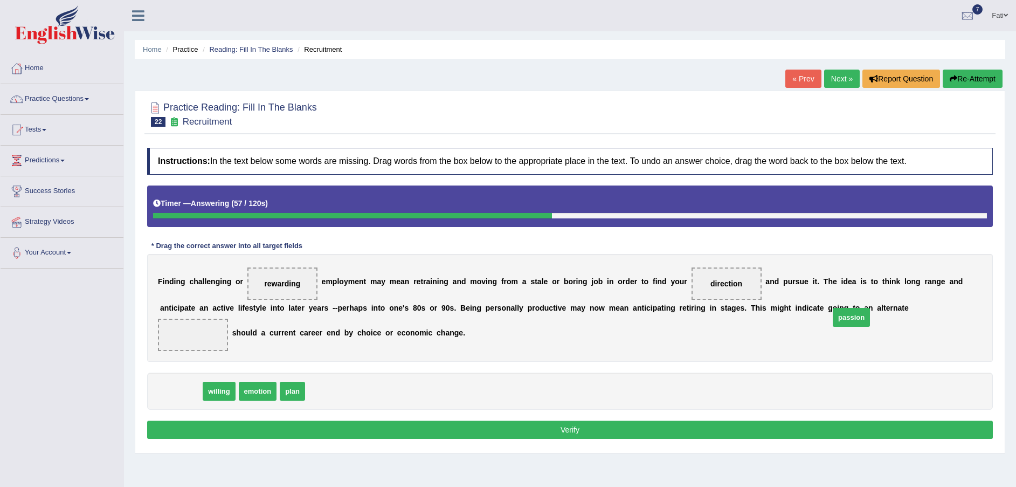
drag, startPoint x: 177, startPoint y: 394, endPoint x: 848, endPoint y: 320, distance: 674.9
click at [644, 430] on button "Verify" at bounding box center [570, 430] width 846 height 18
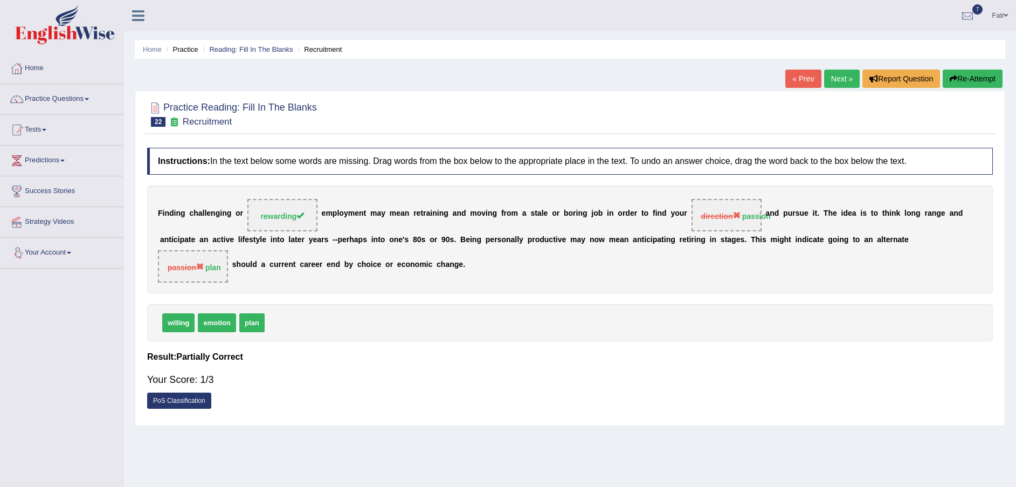
click at [187, 406] on link "PoS Classification" at bounding box center [179, 401] width 64 height 16
click at [180, 399] on link "PoS Classification" at bounding box center [179, 401] width 64 height 16
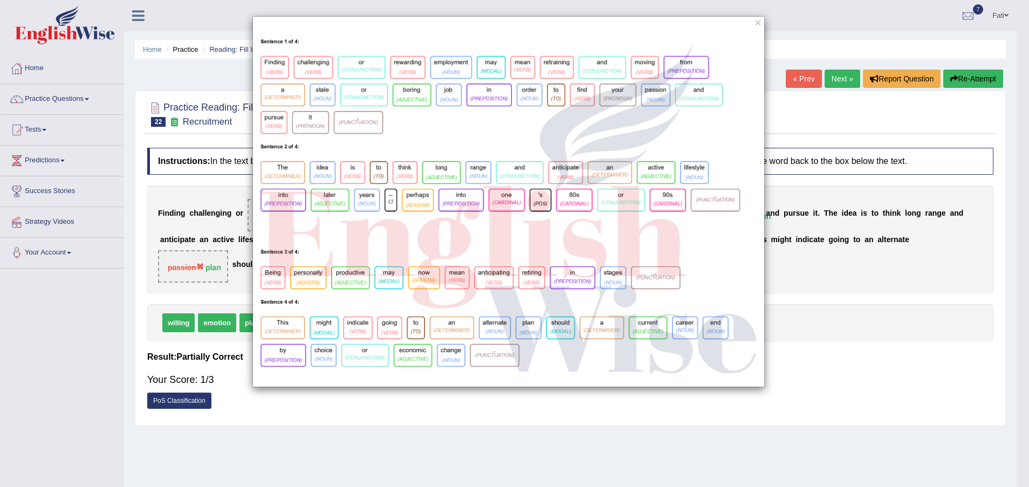
click at [191, 288] on div "×" at bounding box center [508, 201] width 1016 height 371
click at [760, 22] on button "×" at bounding box center [757, 22] width 6 height 11
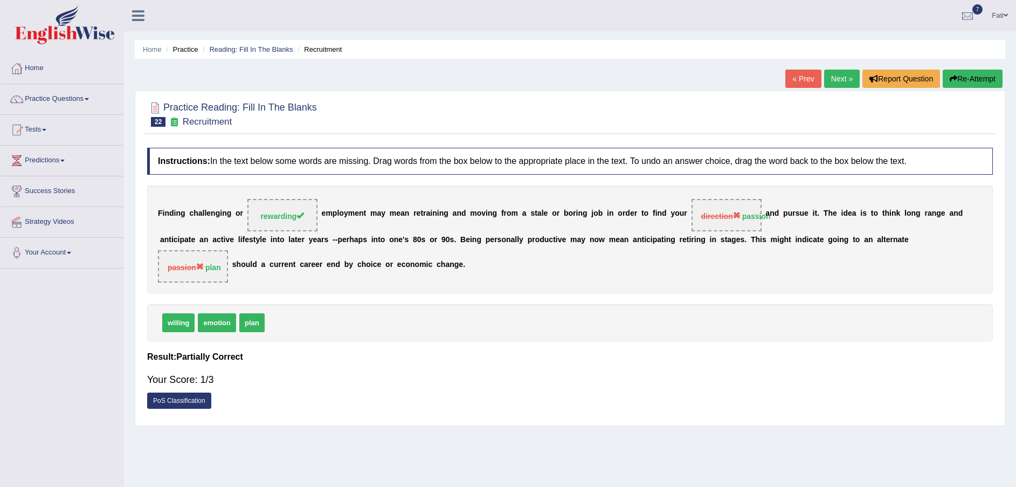
click at [193, 402] on link "PoS Classification" at bounding box center [179, 401] width 64 height 16
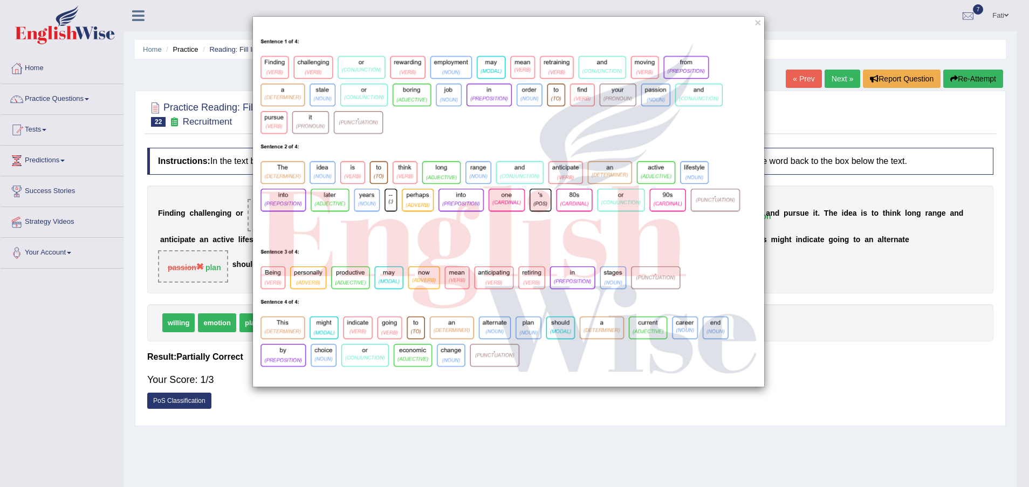
click at [576, 431] on div "×" at bounding box center [514, 243] width 1029 height 487
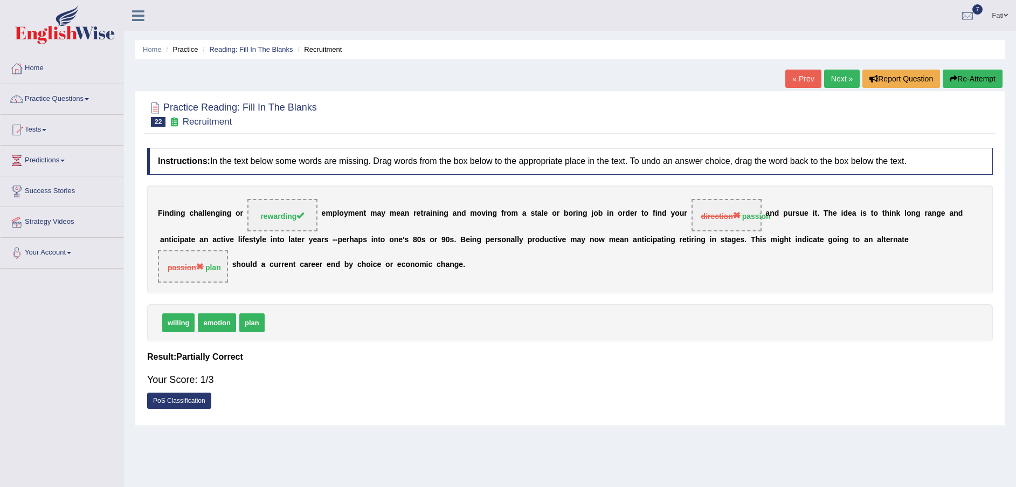
click at [842, 78] on link "Next »" at bounding box center [842, 79] width 36 height 18
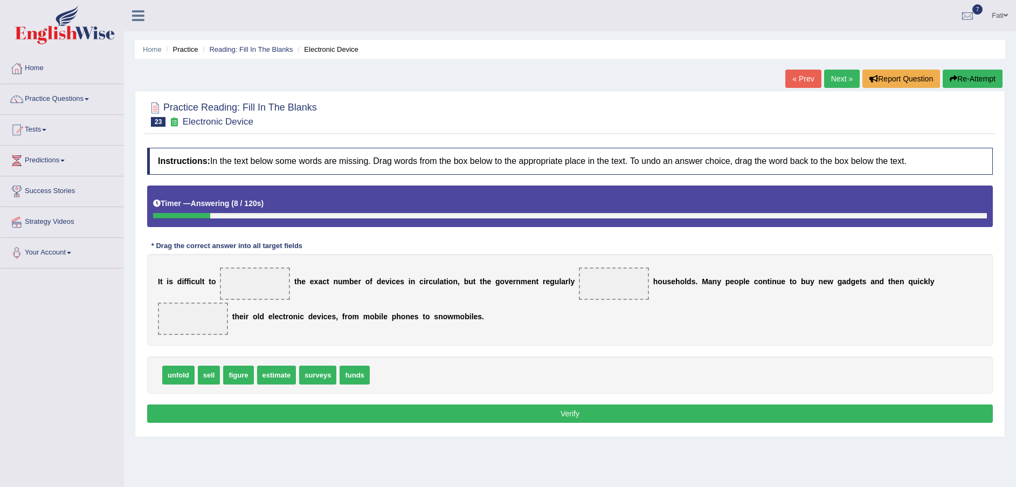
click at [245, 366] on span "figure" at bounding box center [238, 375] width 30 height 19
drag, startPoint x: 244, startPoint y: 356, endPoint x: 264, endPoint y: 286, distance: 72.9
drag, startPoint x: 317, startPoint y: 361, endPoint x: 590, endPoint y: 297, distance: 280.9
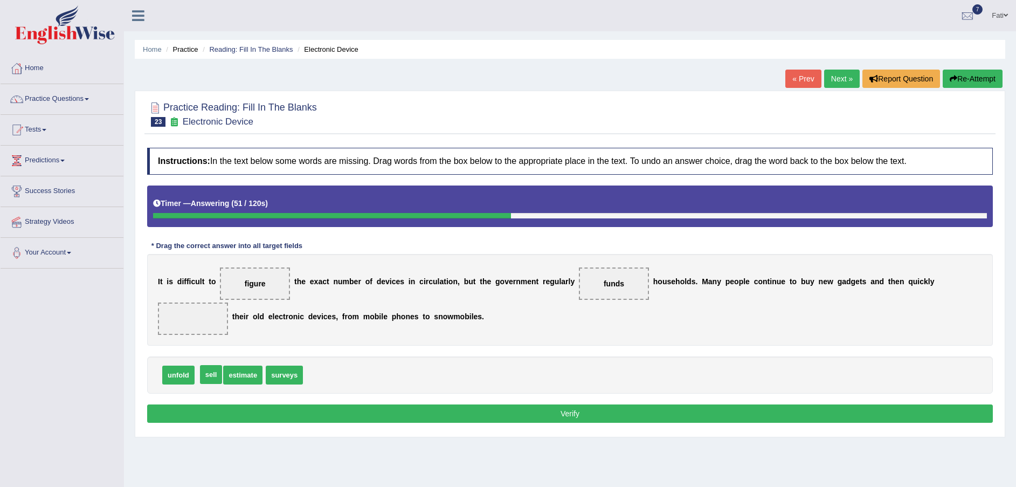
drag, startPoint x: 205, startPoint y: 355, endPoint x: 493, endPoint y: 351, distance: 287.4
drag, startPoint x: 493, startPoint y: 351, endPoint x: 815, endPoint y: 317, distance: 324.2
click at [815, 317] on div "Instructions: In the text below some words are missing. Drag words from the box…" at bounding box center [570, 286] width 851 height 289
drag, startPoint x: 285, startPoint y: 353, endPoint x: 936, endPoint y: 285, distance: 654.9
click at [611, 404] on button "Verify" at bounding box center [570, 413] width 846 height 18
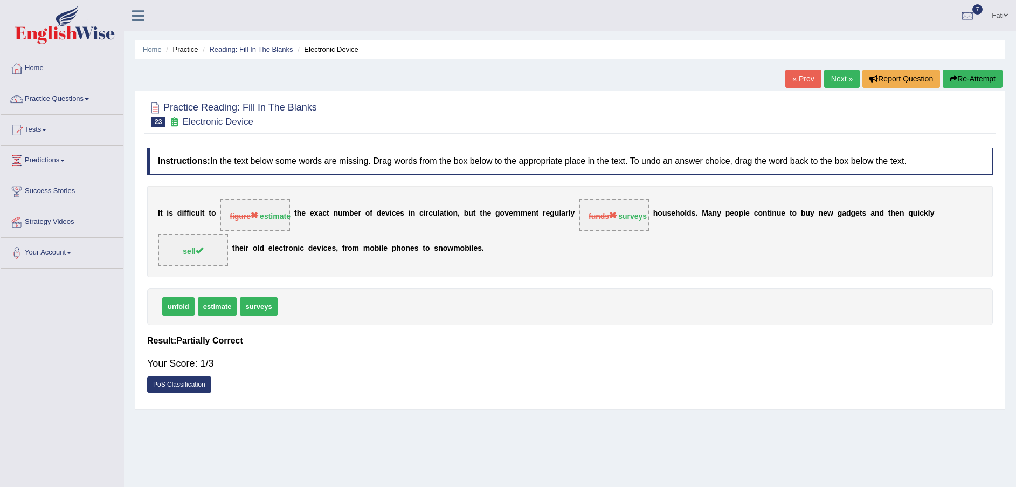
click at [169, 376] on link "PoS Classification" at bounding box center [179, 384] width 64 height 16
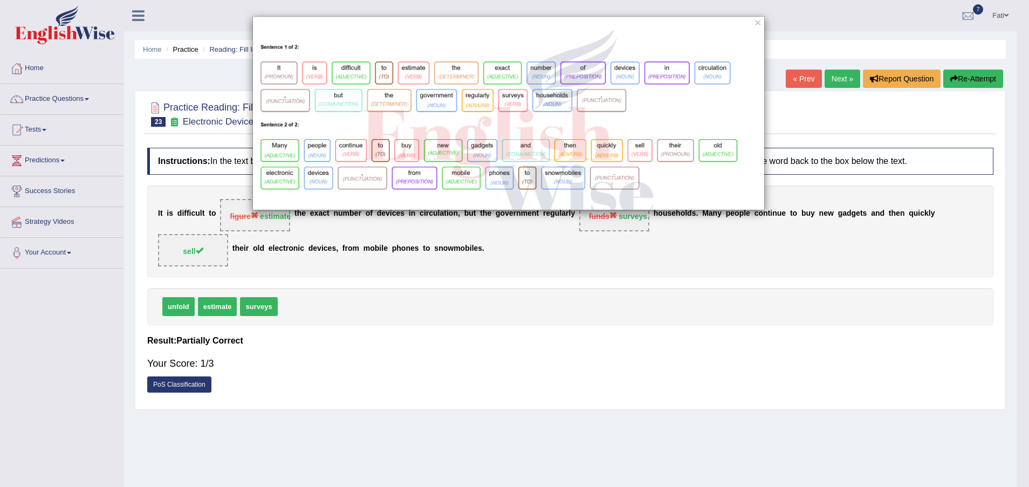
click at [519, 297] on div "×" at bounding box center [514, 243] width 1029 height 487
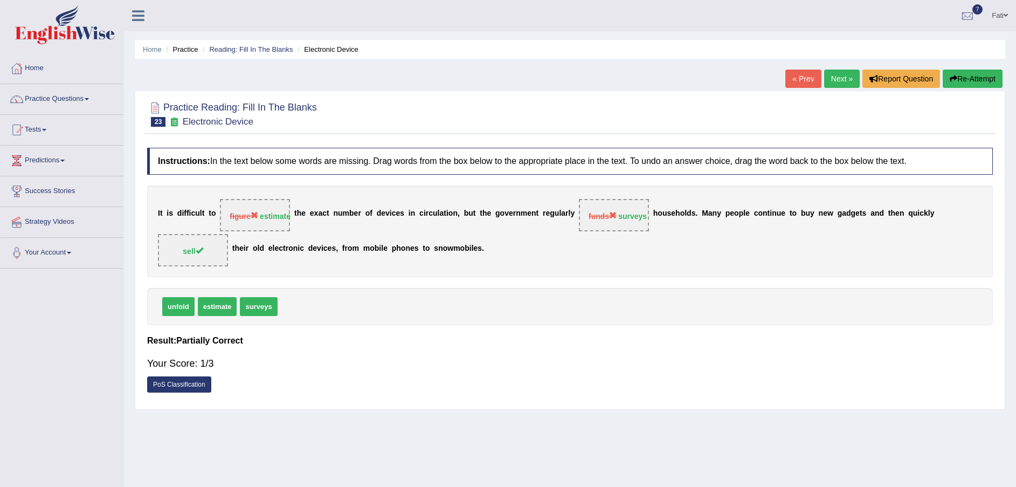
click at [837, 77] on link "Next »" at bounding box center [842, 79] width 36 height 18
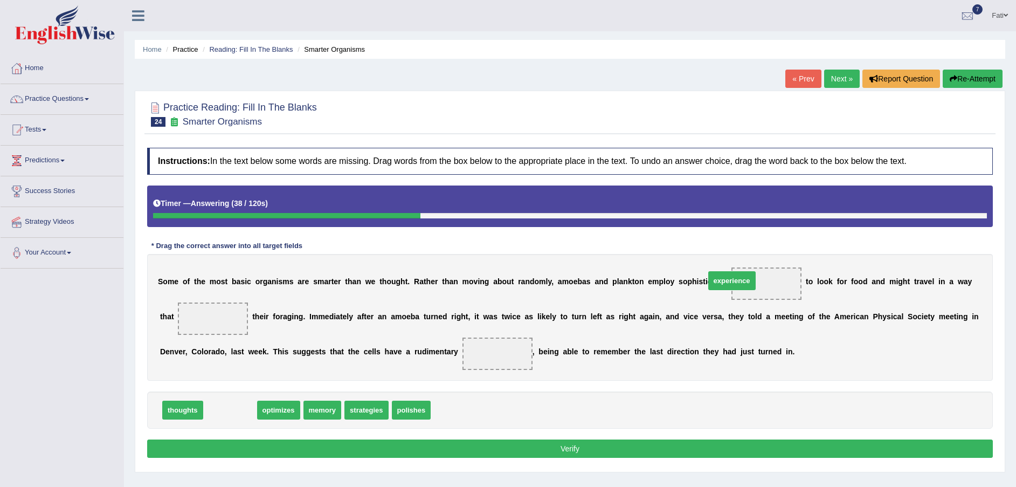
drag, startPoint x: 233, startPoint y: 415, endPoint x: 738, endPoint y: 285, distance: 520.7
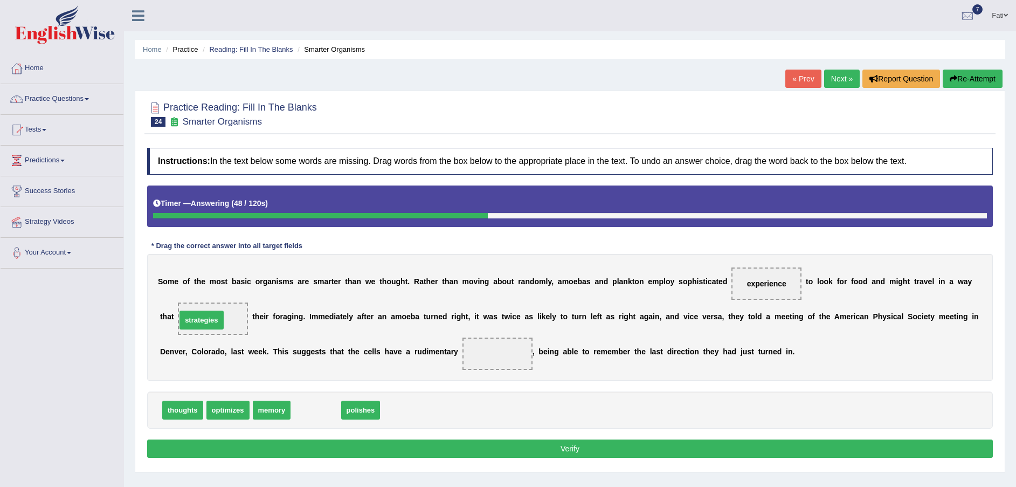
drag, startPoint x: 313, startPoint y: 412, endPoint x: 198, endPoint y: 322, distance: 145.5
click at [198, 322] on span "strategies" at bounding box center [213, 318] width 36 height 9
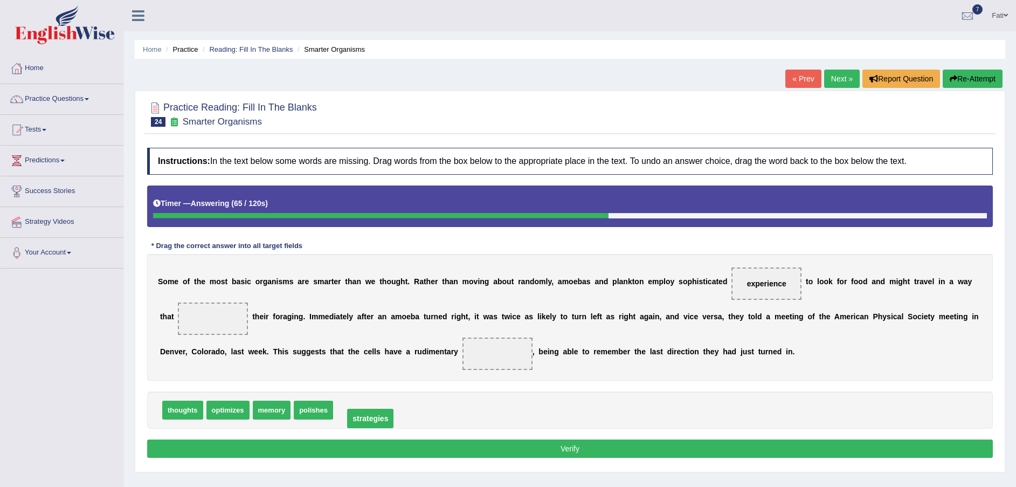
drag, startPoint x: 196, startPoint y: 318, endPoint x: 354, endPoint y: 417, distance: 186.6
drag, startPoint x: 174, startPoint y: 409, endPoint x: 182, endPoint y: 361, distance: 48.8
drag, startPoint x: 182, startPoint y: 361, endPoint x: 171, endPoint y: 366, distance: 12.3
click at [181, 327] on div "Instructions: In the text below some words are missing. Drag words from the box…" at bounding box center [570, 304] width 851 height 324
click at [177, 410] on span "optimizes" at bounding box center [183, 410] width 43 height 19
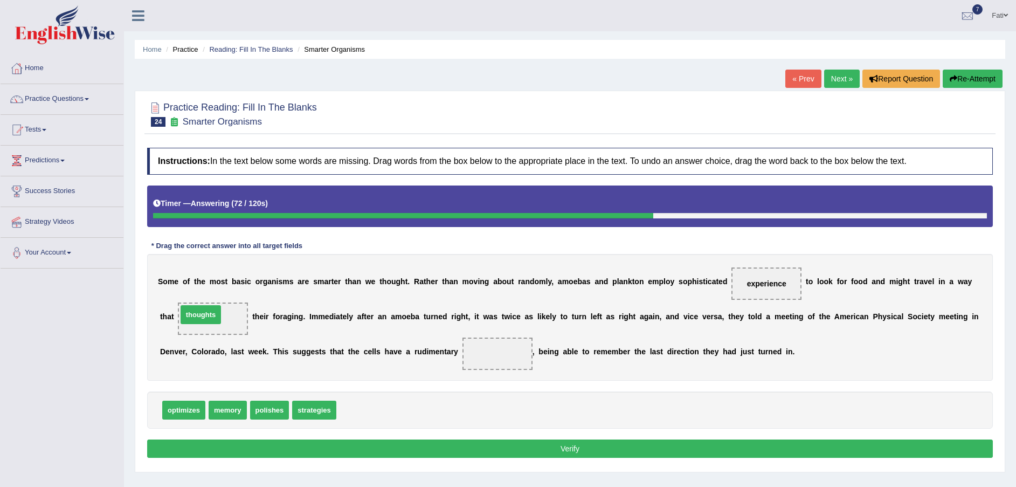
drag, startPoint x: 346, startPoint y: 412, endPoint x: 188, endPoint y: 317, distance: 185.0
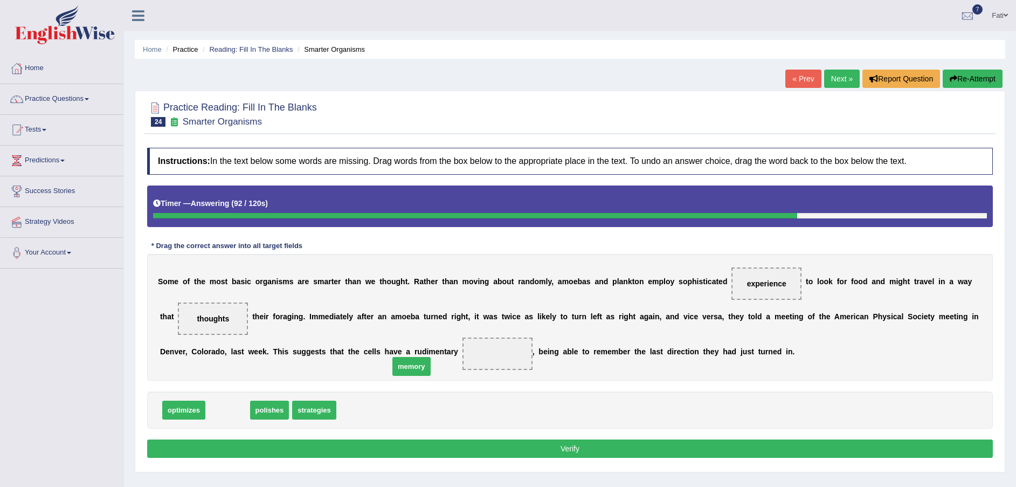
drag, startPoint x: 230, startPoint y: 412, endPoint x: 417, endPoint y: 361, distance: 193.3
click at [538, 455] on button "Verify" at bounding box center [570, 448] width 846 height 18
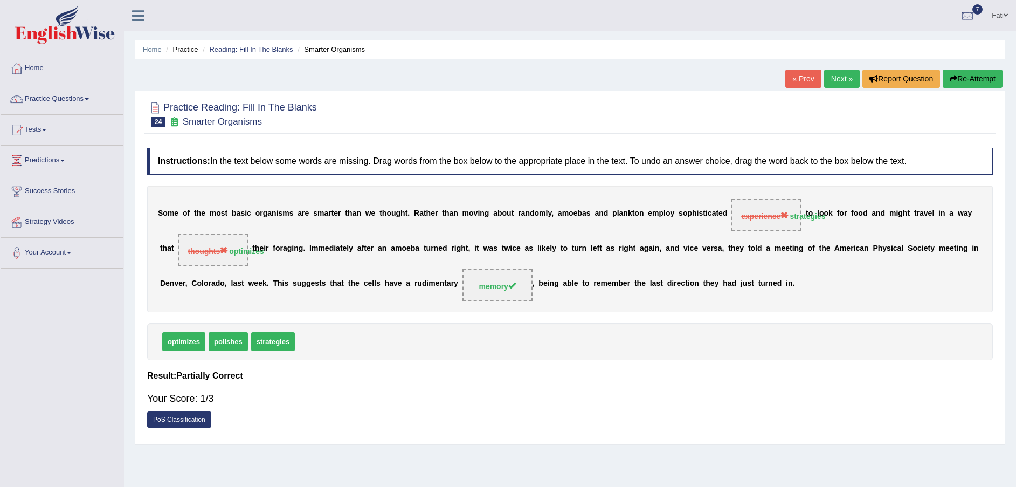
click at [199, 418] on link "PoS Classification" at bounding box center [179, 419] width 64 height 16
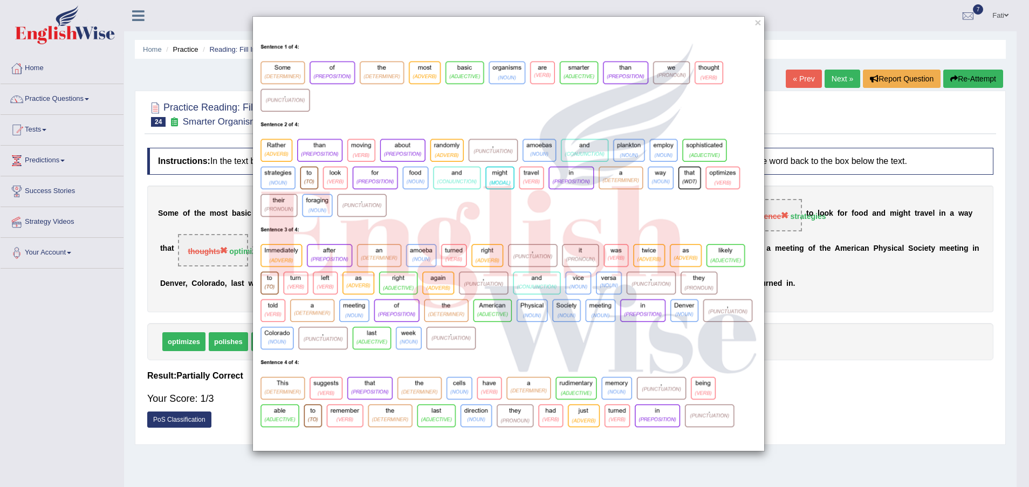
click at [216, 309] on div "×" at bounding box center [508, 233] width 1016 height 435
click at [760, 23] on button "×" at bounding box center [757, 22] width 6 height 11
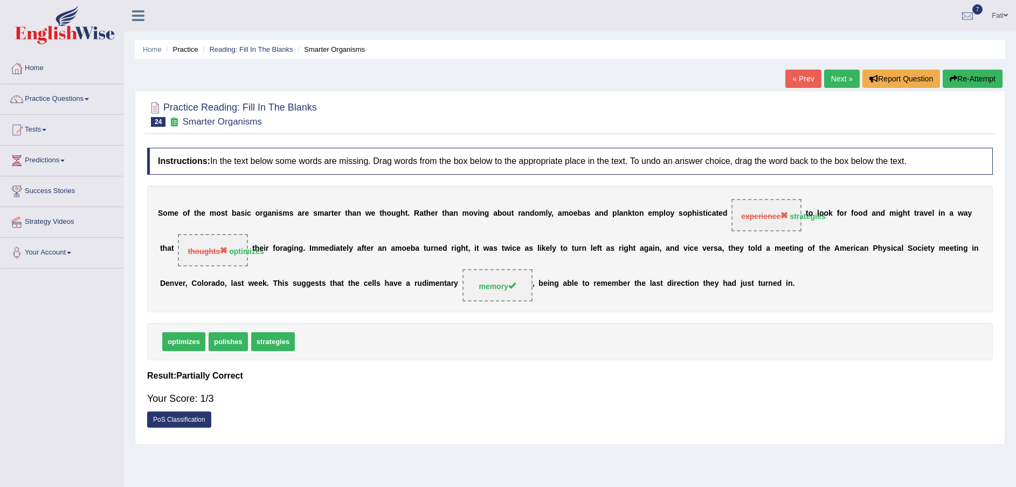
click at [835, 80] on link "Next »" at bounding box center [842, 79] width 36 height 18
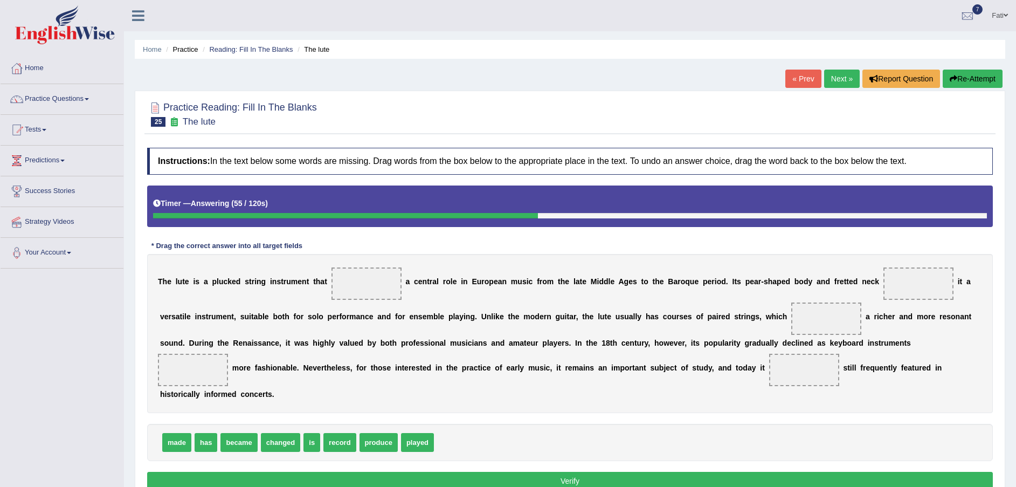
click at [982, 77] on button "Re-Attempt" at bounding box center [973, 79] width 60 height 18
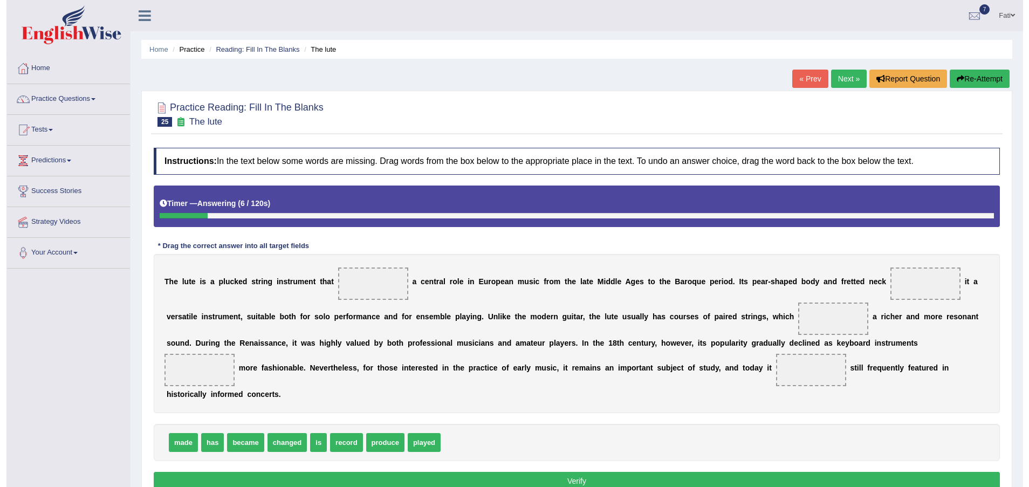
scroll to position [79, 0]
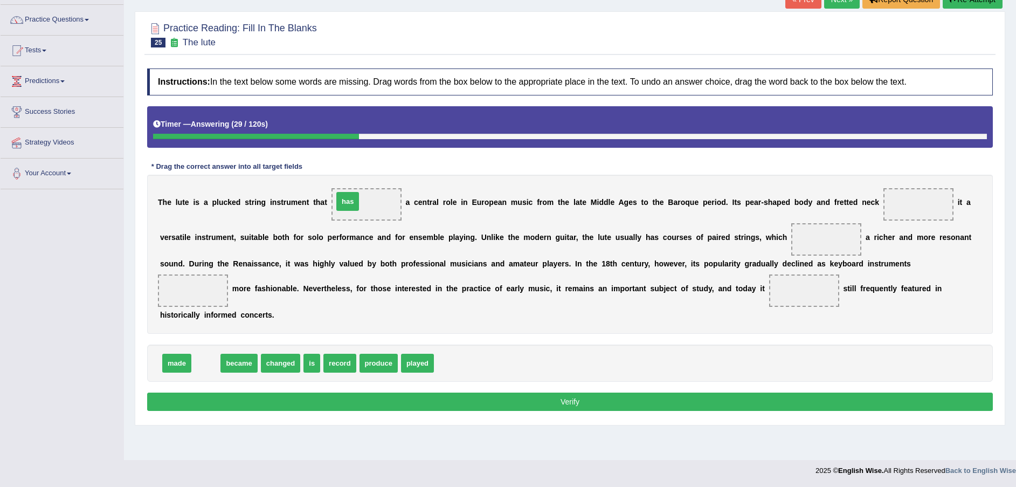
drag, startPoint x: 200, startPoint y: 370, endPoint x: 345, endPoint y: 202, distance: 222.5
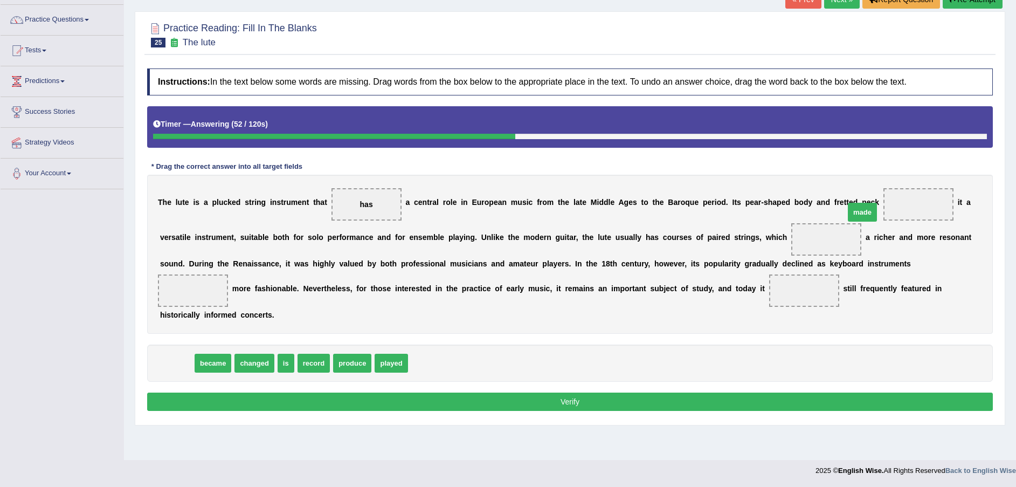
drag, startPoint x: 170, startPoint y: 367, endPoint x: 857, endPoint y: 205, distance: 706.4
click at [884, 205] on span "made" at bounding box center [919, 204] width 70 height 32
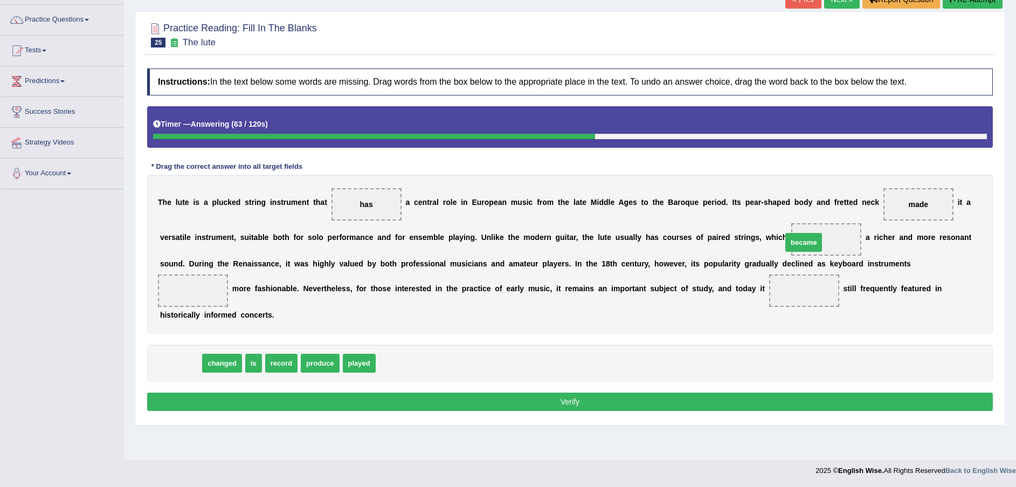
drag, startPoint x: 301, startPoint y: 314, endPoint x: 765, endPoint y: 245, distance: 468.9
click at [792, 243] on span "became" at bounding box center [827, 239] width 70 height 32
click at [807, 243] on span "became" at bounding box center [826, 239] width 39 height 19
click at [813, 242] on span "became" at bounding box center [827, 239] width 28 height 9
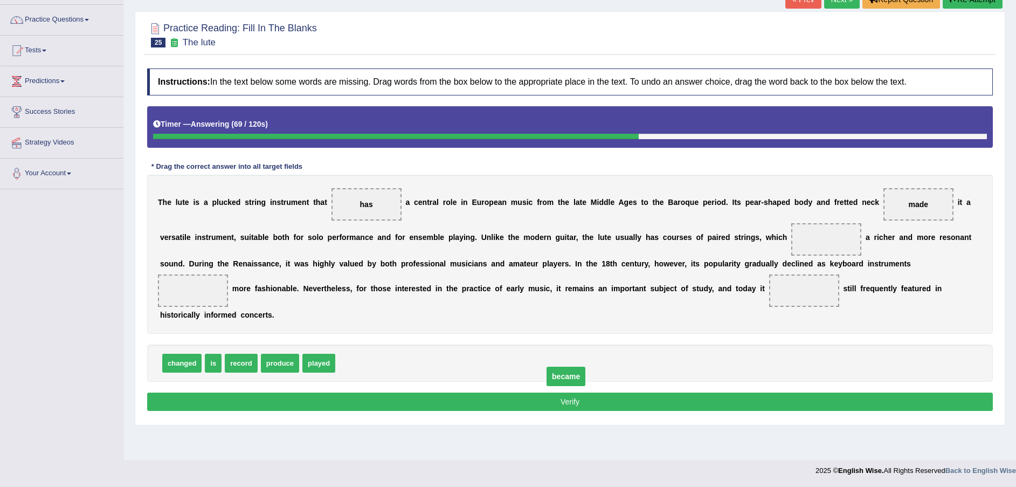
drag, startPoint x: 756, startPoint y: 242, endPoint x: 496, endPoint y: 379, distance: 294.3
click at [280, 366] on span "produce" at bounding box center [280, 363] width 38 height 19
drag, startPoint x: 360, startPoint y: 295, endPoint x: 713, endPoint y: 234, distance: 358.4
click at [373, 292] on span "produce" at bounding box center [354, 301] width 38 height 19
drag, startPoint x: 765, startPoint y: 221, endPoint x: 764, endPoint y: 227, distance: 6.0
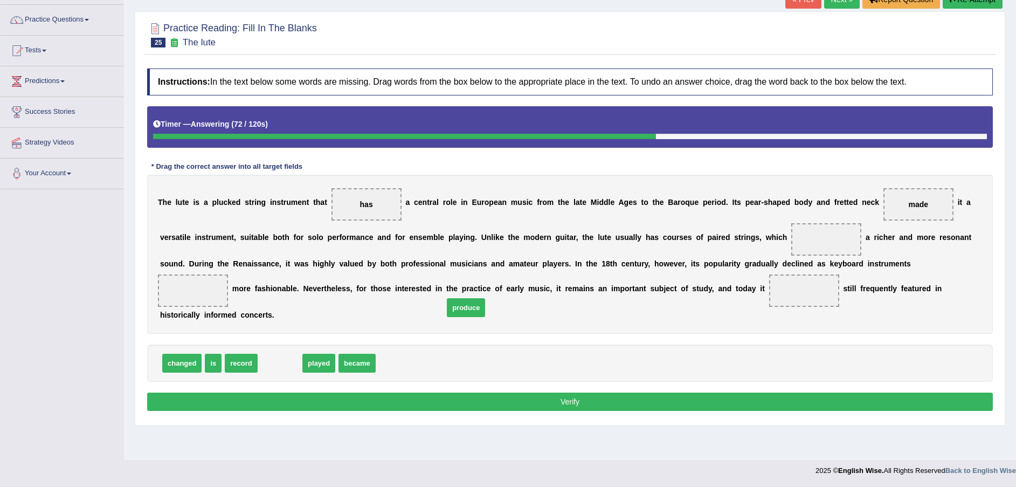
click at [768, 221] on div "T h e l u t e i s a p l u c k e d s t r i n g i n s t r u m e n t t h a t has a…" at bounding box center [570, 254] width 846 height 159
drag, startPoint x: 274, startPoint y: 362, endPoint x: 478, endPoint y: 256, distance: 230.1
click at [342, 318] on span "produce" at bounding box center [323, 327] width 38 height 19
drag, startPoint x: 773, startPoint y: 182, endPoint x: 751, endPoint y: 190, distance: 23.2
click at [882, 189] on div "T h e l u t e i s a p l u c k e d s t r i n g i n s t r u m e n t t h a t has a…" at bounding box center [570, 254] width 846 height 159
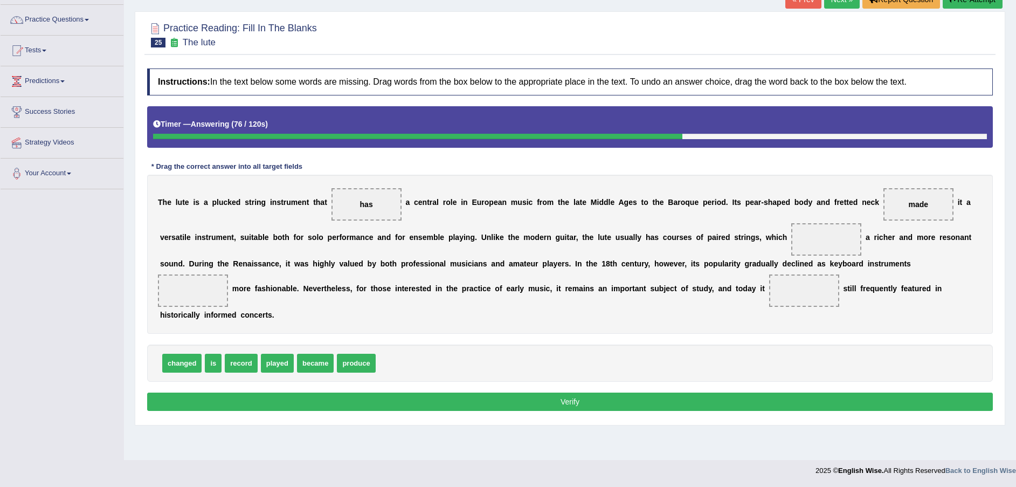
drag, startPoint x: 280, startPoint y: 359, endPoint x: 336, endPoint y: 329, distance: 63.0
drag, startPoint x: 596, startPoint y: 240, endPoint x: 641, endPoint y: 262, distance: 49.2
click at [685, 246] on div "T h e l u t e i s a p l u c k e d s t r i n g i n s t r u m e n t t h a t has a…" at bounding box center [570, 254] width 846 height 159
drag, startPoint x: 322, startPoint y: 355, endPoint x: 523, endPoint y: 274, distance: 216.3
click at [341, 352] on span "produce" at bounding box center [322, 361] width 38 height 19
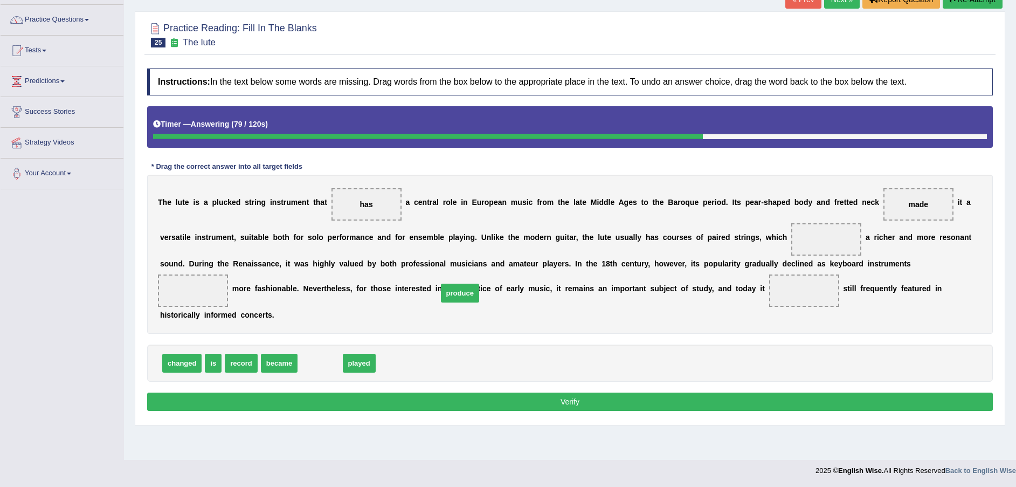
drag, startPoint x: 576, startPoint y: 266, endPoint x: 707, endPoint y: 255, distance: 131.5
click at [682, 257] on div "T h e l u t e i s a p l u c k e d s t r i n g i n s t r u m e n t t h a t has a…" at bounding box center [570, 254] width 846 height 159
drag, startPoint x: 707, startPoint y: 255, endPoint x: 744, endPoint y: 259, distance: 37.0
click at [738, 259] on div "T h e l u t e i s a p l u c k e d s t r i n g i n s t r u m e n t t h a t has a…" at bounding box center [570, 254] width 846 height 159
click at [228, 274] on span at bounding box center [193, 290] width 70 height 32
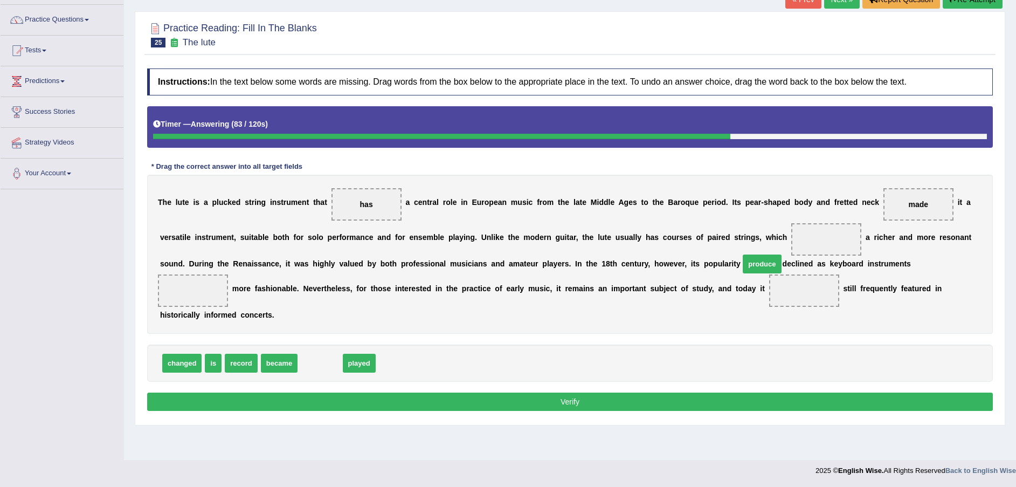
drag, startPoint x: 303, startPoint y: 368, endPoint x: 745, endPoint y: 255, distance: 457.1
click at [792, 251] on span "produce" at bounding box center [827, 239] width 70 height 32
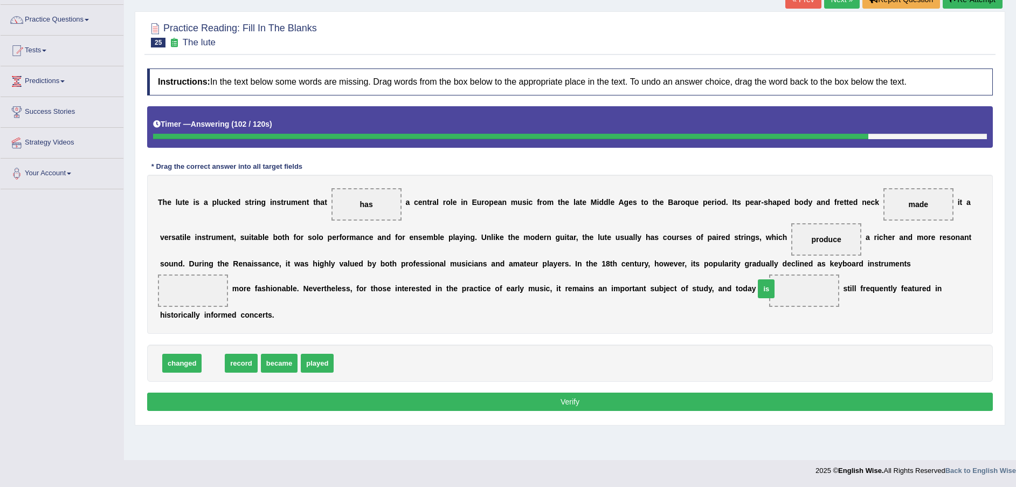
drag, startPoint x: 214, startPoint y: 363, endPoint x: 786, endPoint y: 285, distance: 577.5
click at [775, 286] on span "is" at bounding box center [766, 288] width 17 height 19
drag, startPoint x: 809, startPoint y: 278, endPoint x: 816, endPoint y: 275, distance: 7.7
click at [228, 275] on span at bounding box center [193, 290] width 70 height 32
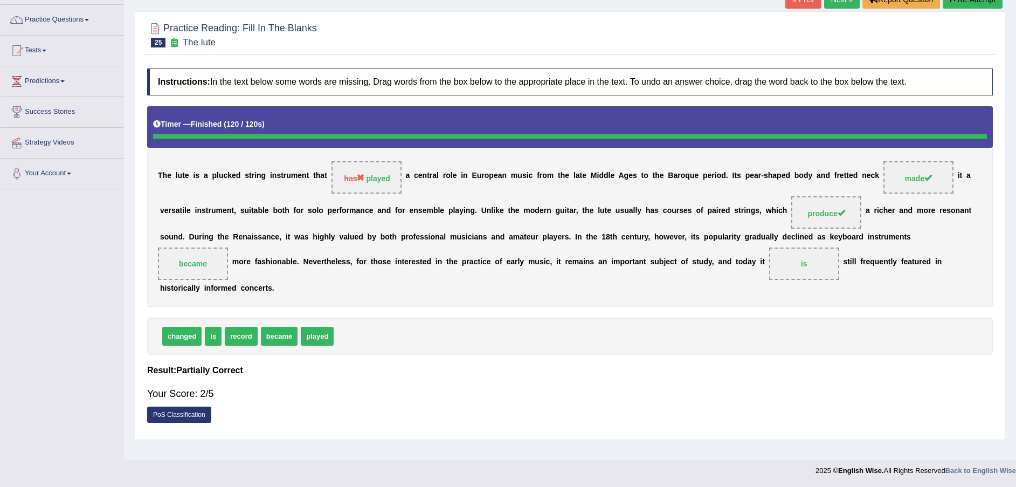
click at [164, 414] on link "PoS Classification" at bounding box center [179, 415] width 64 height 16
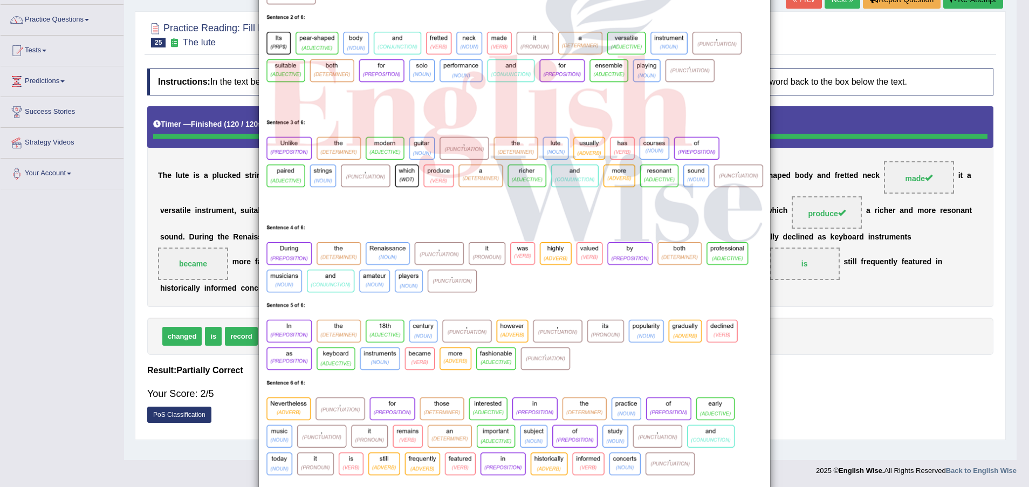
scroll to position [153, 0]
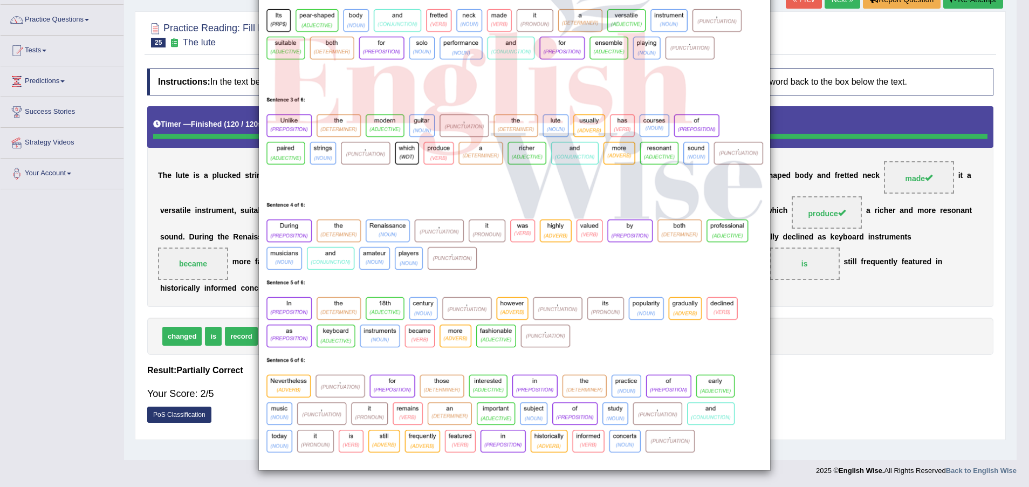
click at [835, 40] on div "×" at bounding box center [514, 167] width 1029 height 608
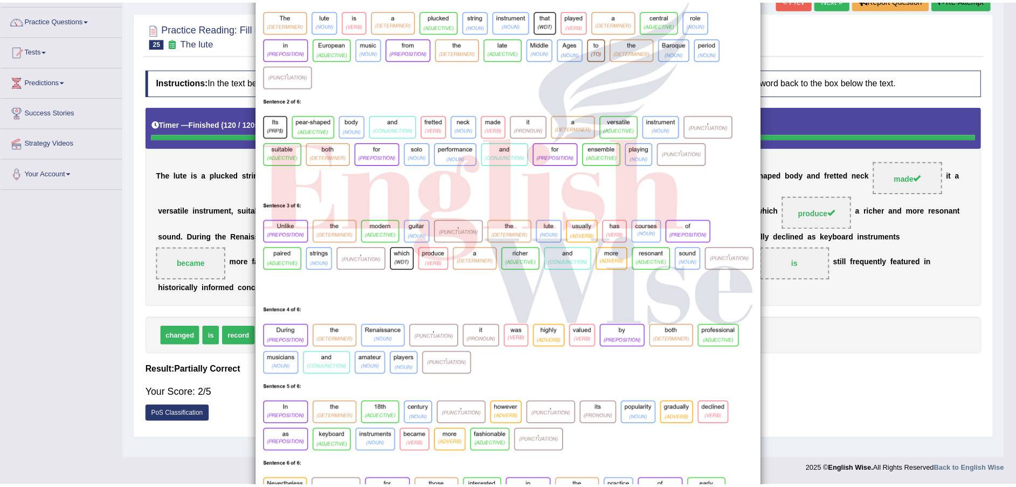
scroll to position [0, 0]
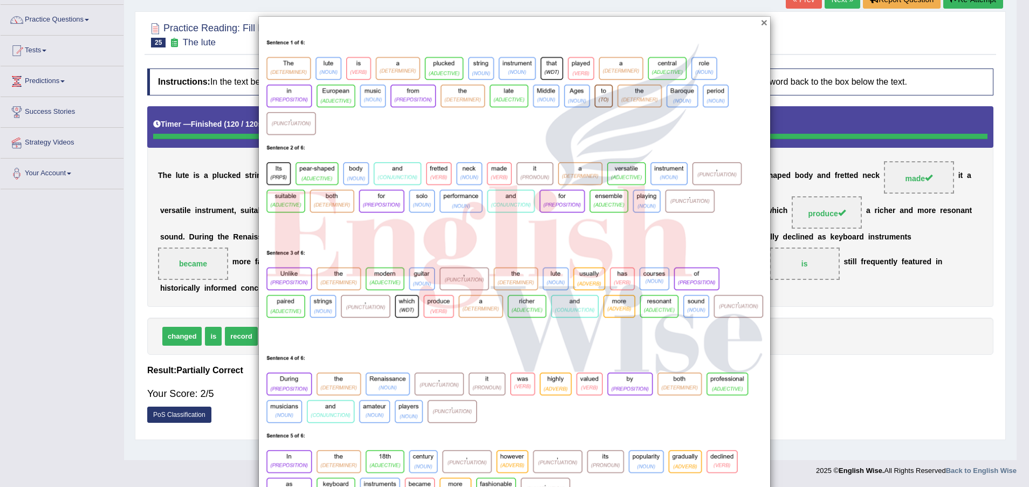
drag, startPoint x: 761, startPoint y: 22, endPoint x: 756, endPoint y: 26, distance: 6.5
click at [761, 22] on button "×" at bounding box center [764, 22] width 6 height 11
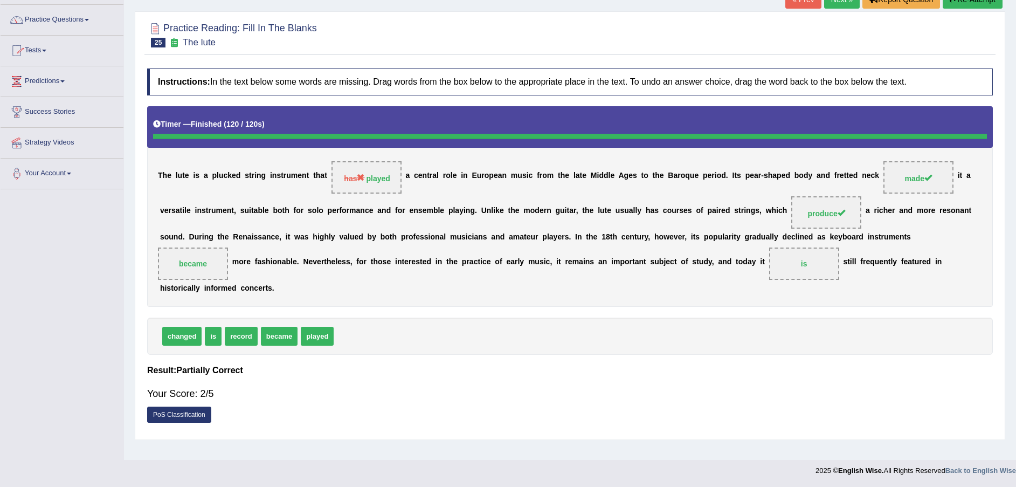
click at [46, 83] on link "Predictions" at bounding box center [62, 79] width 123 height 27
click at [52, 50] on link "Tests" at bounding box center [62, 49] width 123 height 27
click at [51, 23] on link "Practice Questions" at bounding box center [62, 18] width 123 height 27
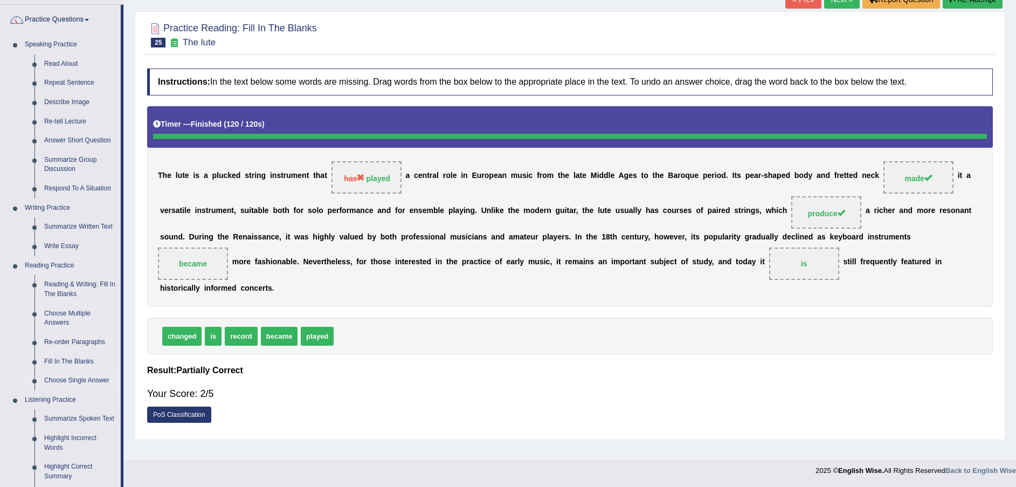
click at [85, 376] on link "Choose Single Answer" at bounding box center [79, 380] width 81 height 19
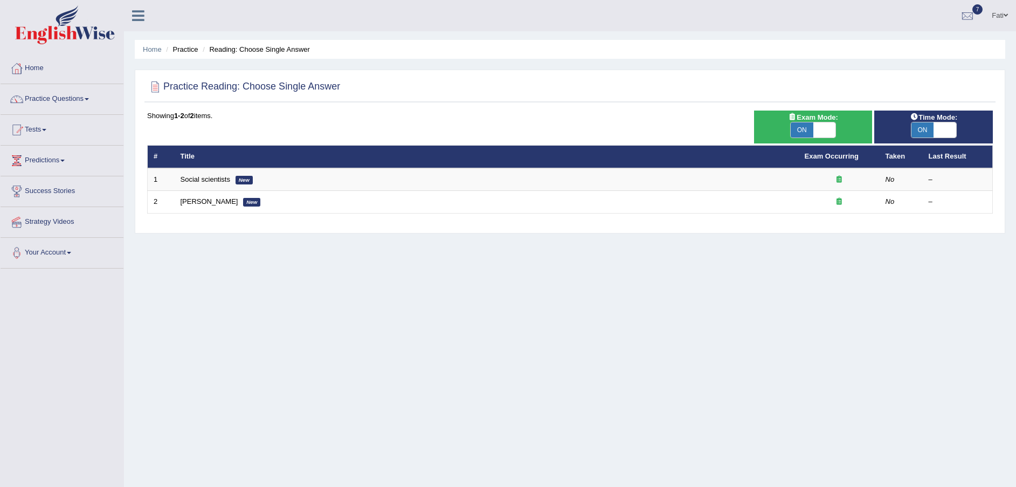
click at [829, 133] on span at bounding box center [825, 129] width 23 height 15
checkbox input "false"
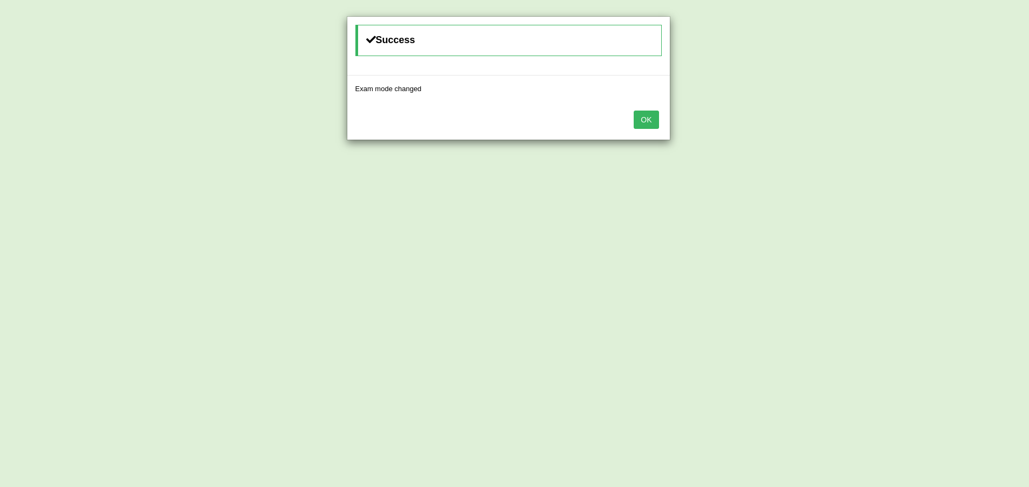
click at [651, 120] on button "OK" at bounding box center [646, 120] width 25 height 18
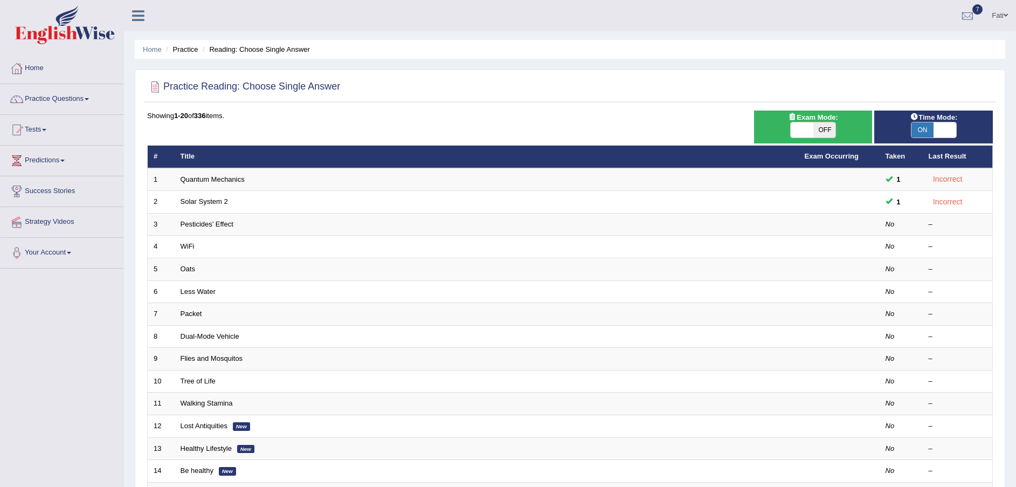
click at [948, 128] on span at bounding box center [945, 129] width 23 height 15
checkbox input "false"
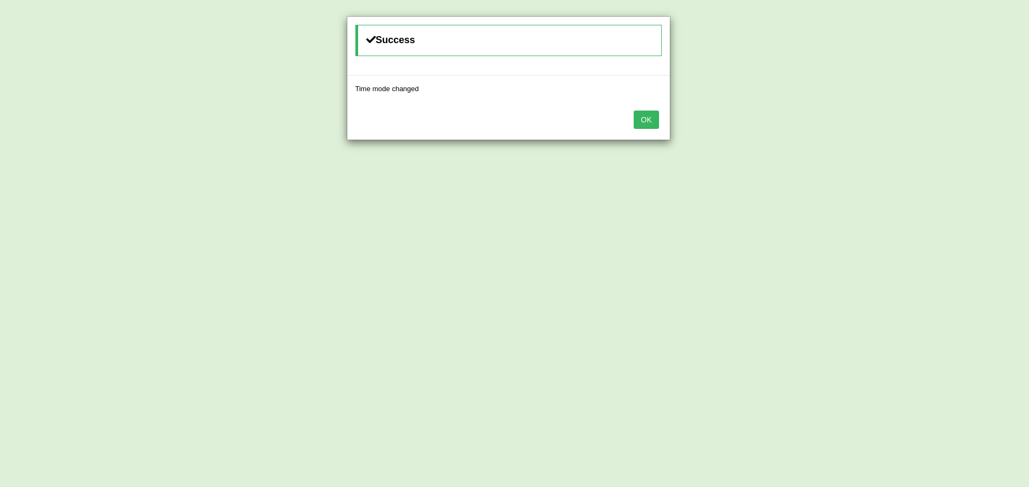
click at [652, 122] on button "OK" at bounding box center [646, 120] width 25 height 18
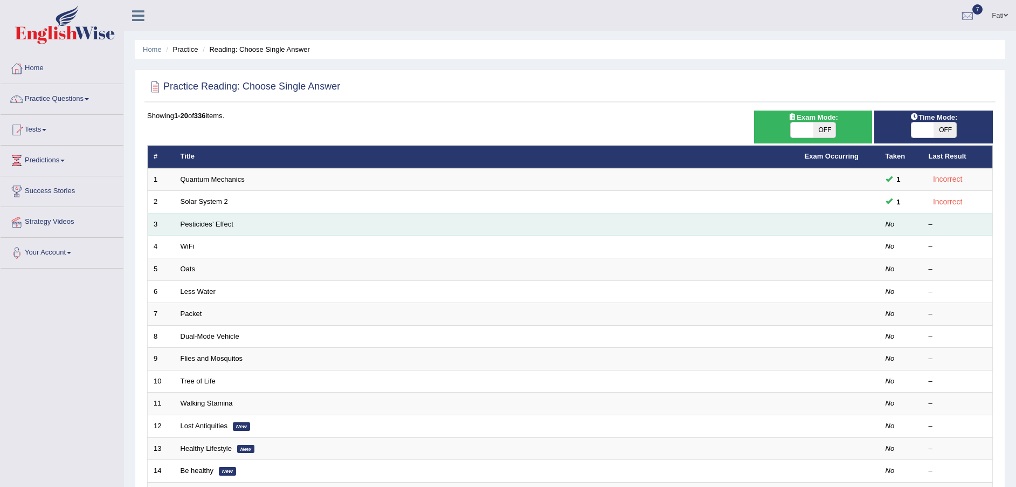
scroll to position [81, 0]
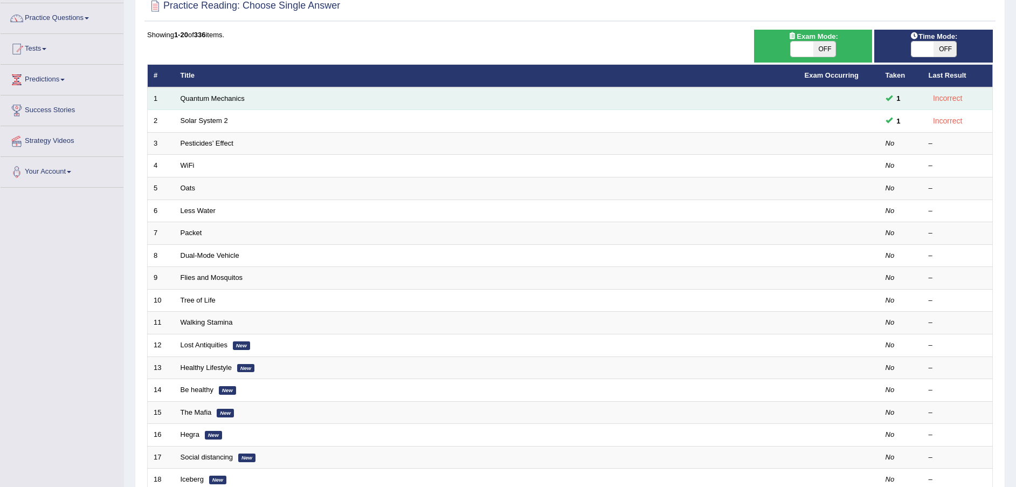
click at [246, 95] on td "Quantum Mechanics" at bounding box center [487, 98] width 624 height 23
click at [224, 99] on link "Quantum Mechanics" at bounding box center [213, 98] width 64 height 8
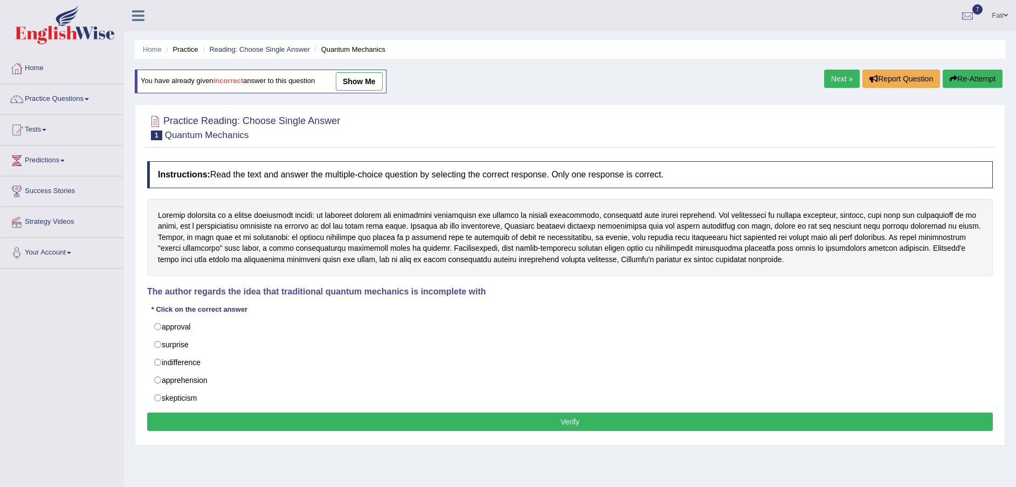
click at [64, 109] on link "Practice Questions" at bounding box center [62, 97] width 123 height 27
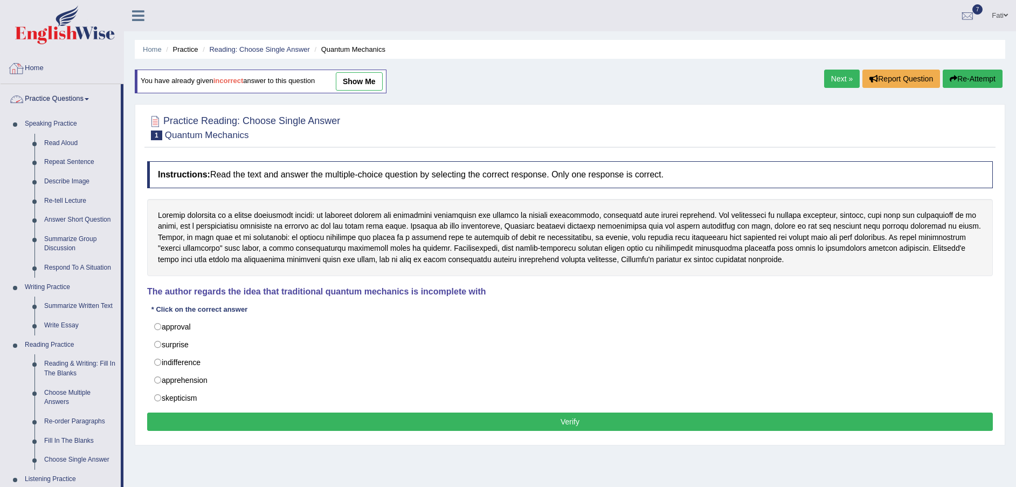
click at [52, 96] on link "Practice Questions" at bounding box center [61, 97] width 120 height 27
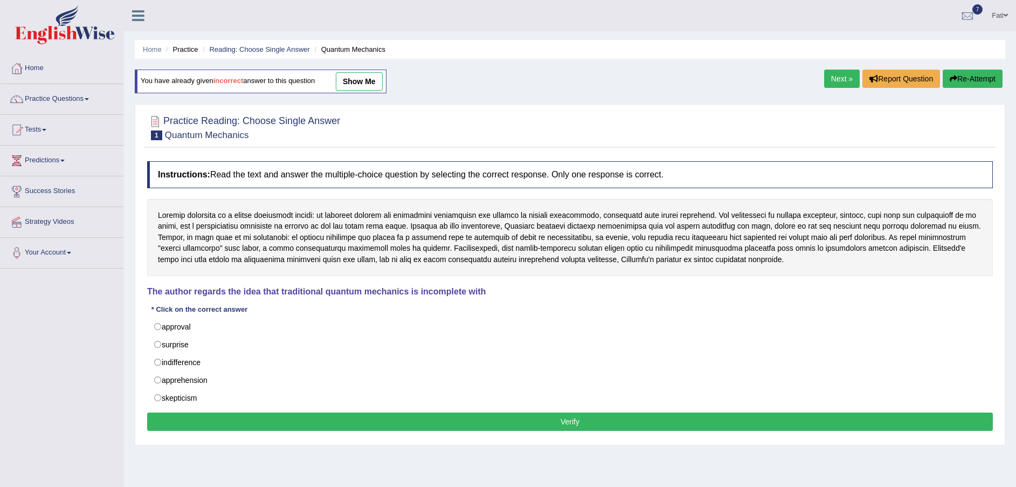
click at [66, 158] on link "Predictions" at bounding box center [62, 159] width 123 height 27
click at [39, 128] on link "Tests" at bounding box center [62, 128] width 123 height 27
click at [68, 152] on link "Take Practice Sectional Test" at bounding box center [70, 154] width 101 height 19
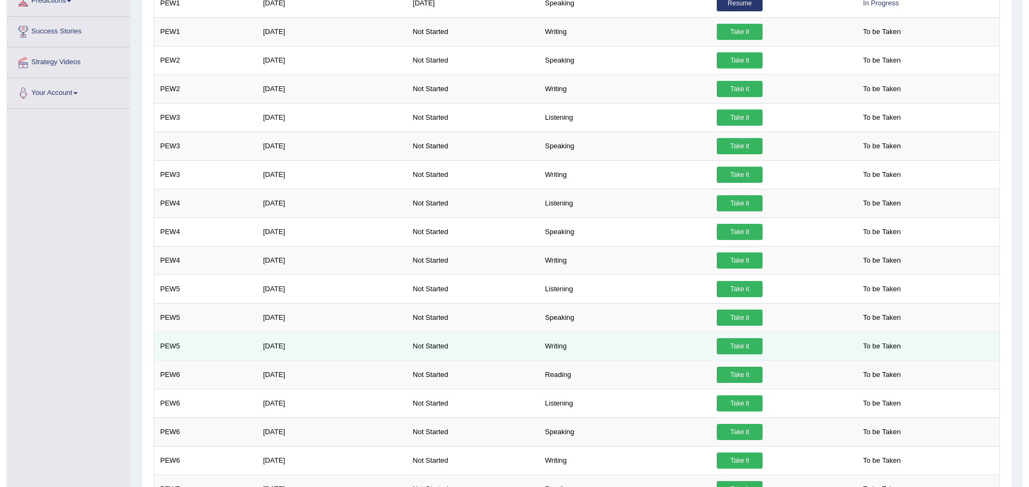
scroll to position [243, 0]
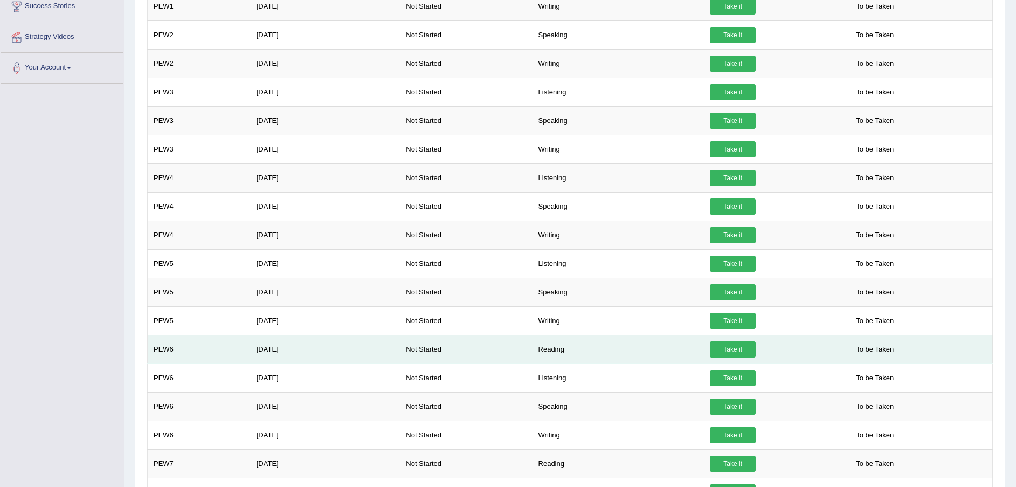
click at [732, 347] on link "Take it" at bounding box center [733, 349] width 46 height 16
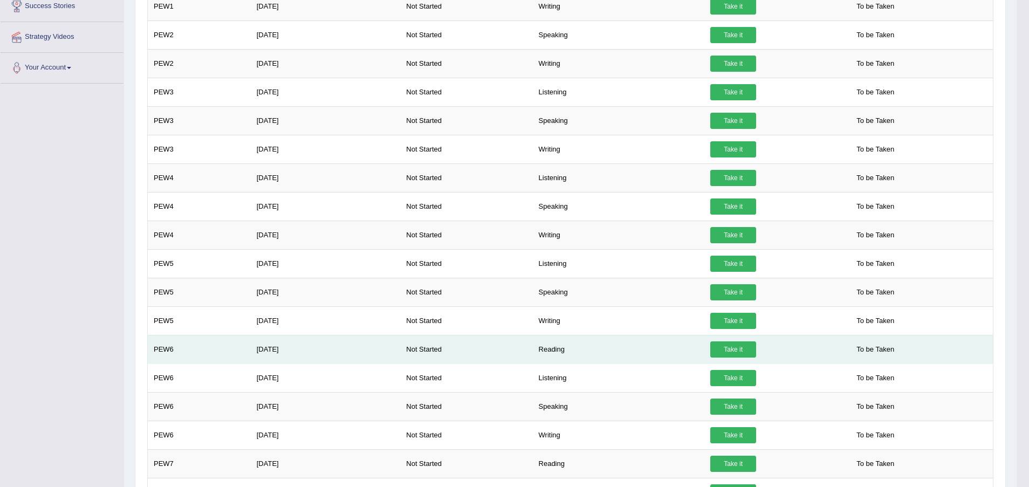
click at [732, 347] on link "Take it" at bounding box center [733, 349] width 46 height 16
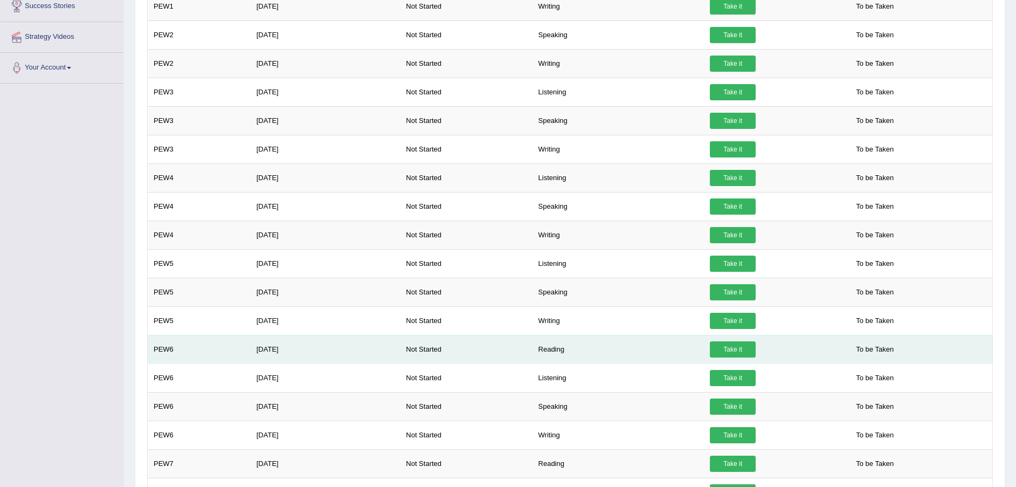
click at [721, 347] on link "Take it" at bounding box center [733, 349] width 46 height 16
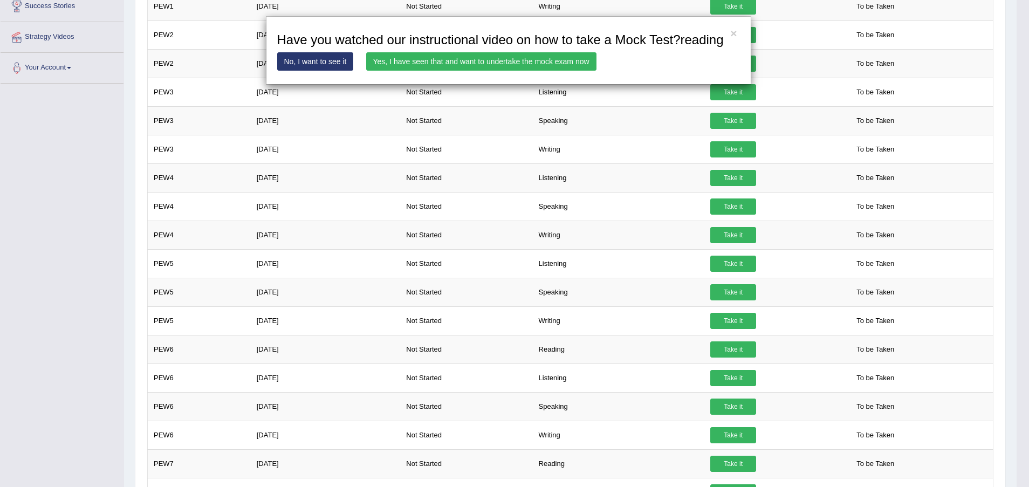
click at [514, 56] on link "Yes, I have seen that and want to undertake the mock exam now" at bounding box center [481, 61] width 230 height 18
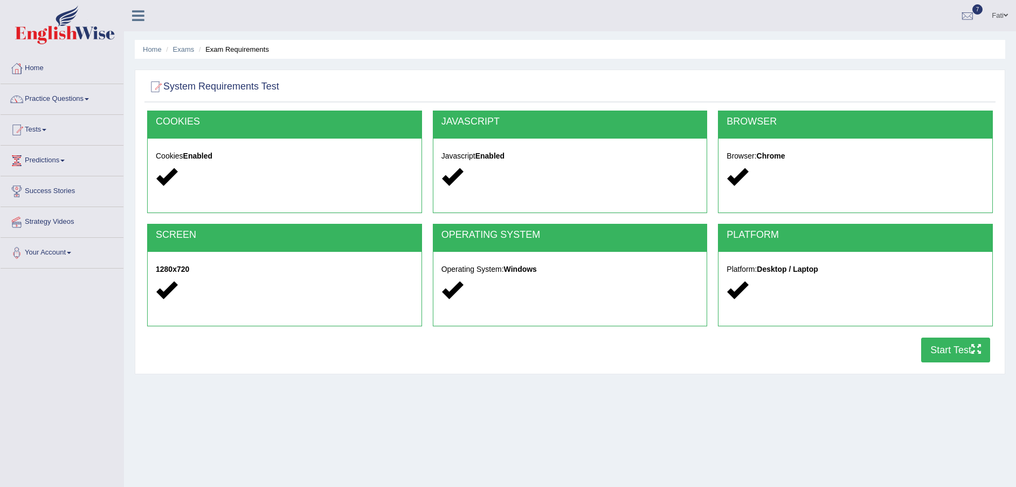
click at [963, 347] on button "Start Test" at bounding box center [956, 350] width 69 height 25
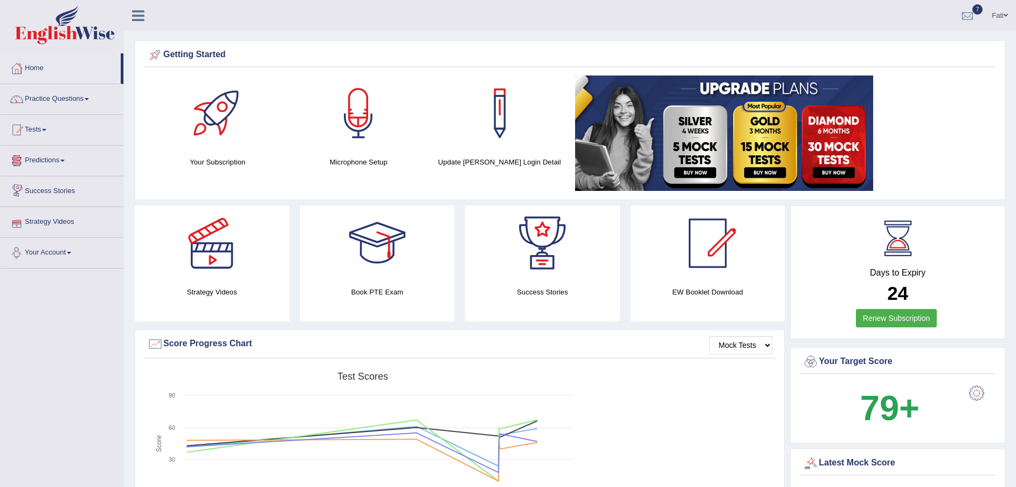
click at [40, 126] on link "Tests" at bounding box center [62, 128] width 123 height 27
click at [46, 193] on link "History" at bounding box center [70, 192] width 101 height 19
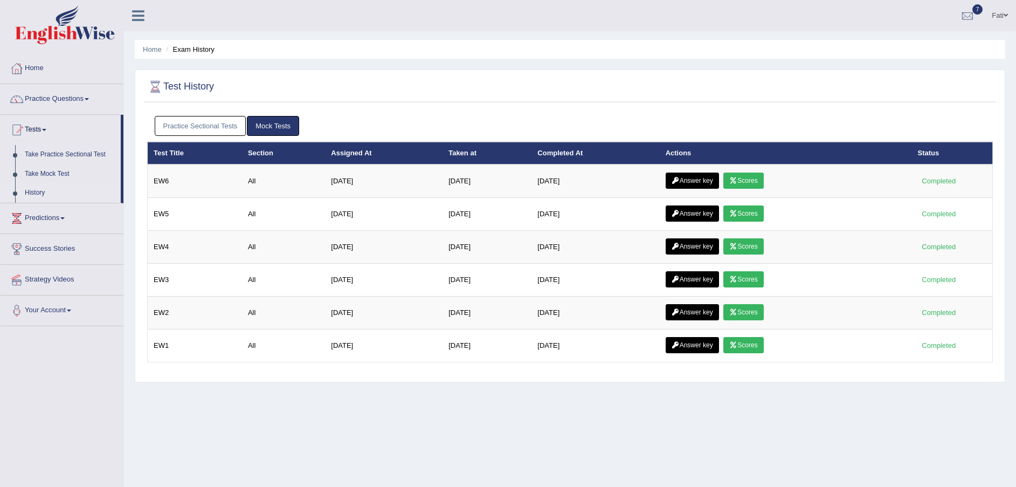
click at [189, 124] on link "Practice Sectional Tests" at bounding box center [201, 126] width 92 height 20
click at [205, 118] on link "Practice Sectional Tests" at bounding box center [201, 126] width 92 height 20
click at [195, 123] on link "Practice Sectional Tests" at bounding box center [201, 126] width 92 height 20
click at [223, 126] on link "Practice Sectional Tests" at bounding box center [201, 126] width 92 height 20
click at [188, 127] on link "Practice Sectional Tests" at bounding box center [201, 126] width 92 height 20
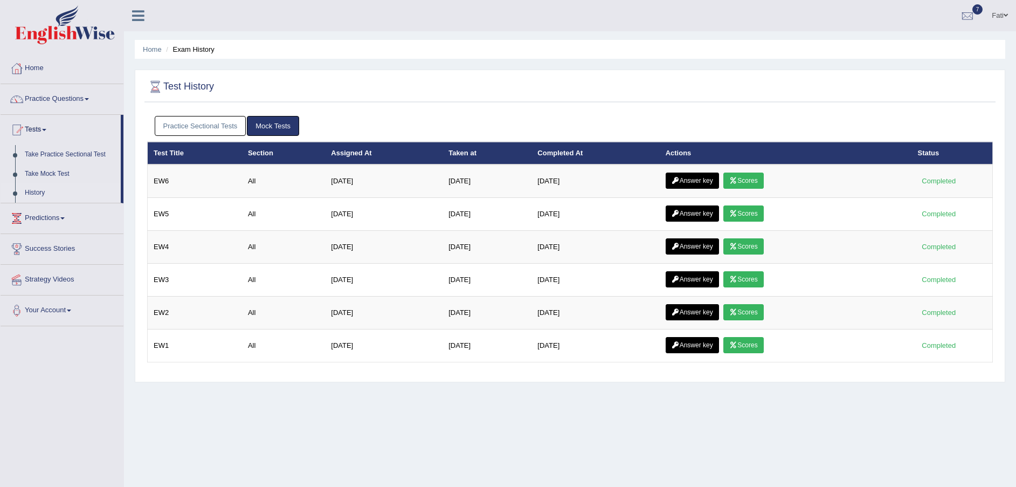
click at [200, 124] on link "Practice Sectional Tests" at bounding box center [201, 126] width 92 height 20
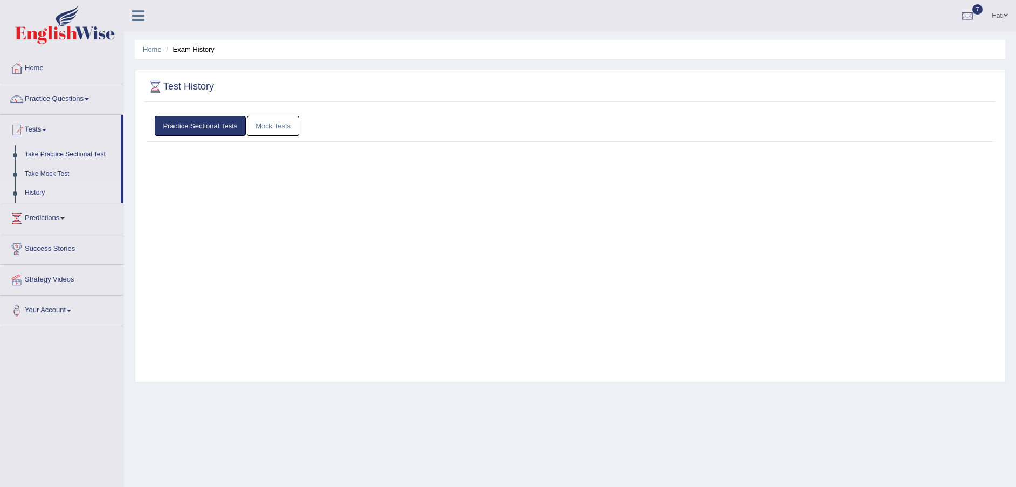
click at [200, 124] on link "Practice Sectional Tests" at bounding box center [201, 126] width 92 height 20
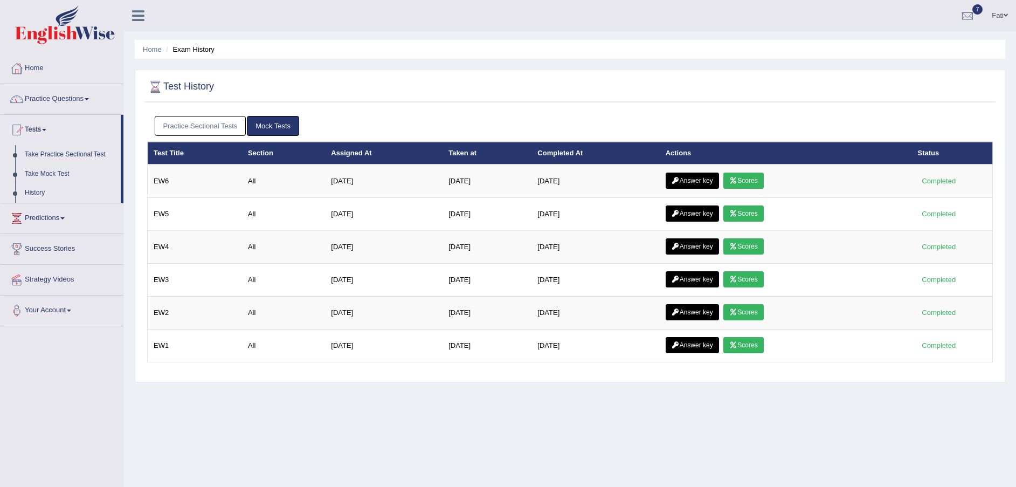
click at [221, 124] on link "Practice Sectional Tests" at bounding box center [201, 126] width 92 height 20
click at [210, 123] on link "Practice Sectional Tests" at bounding box center [201, 126] width 92 height 20
click at [199, 119] on link "Practice Sectional Tests" at bounding box center [201, 126] width 92 height 20
click at [229, 122] on link "Practice Sectional Tests" at bounding box center [201, 126] width 92 height 20
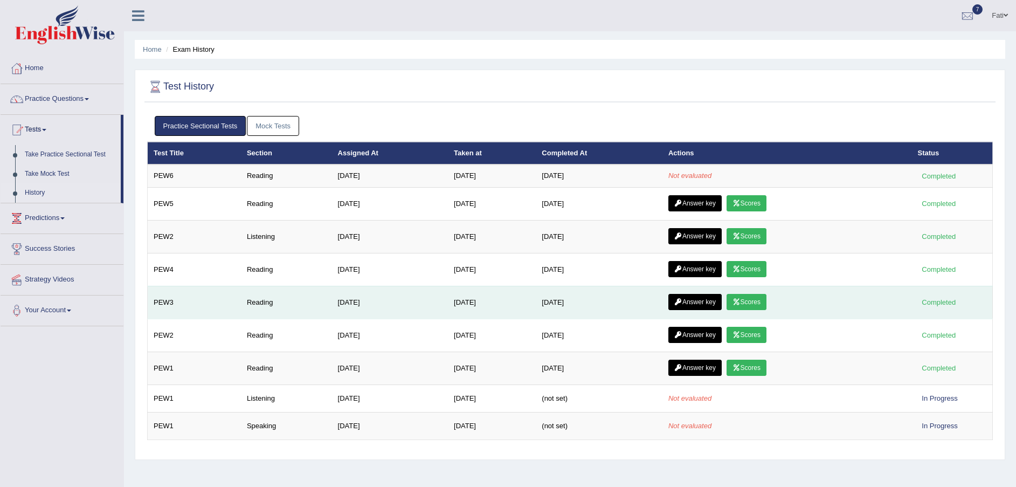
click at [755, 304] on link "Scores" at bounding box center [747, 302] width 40 height 16
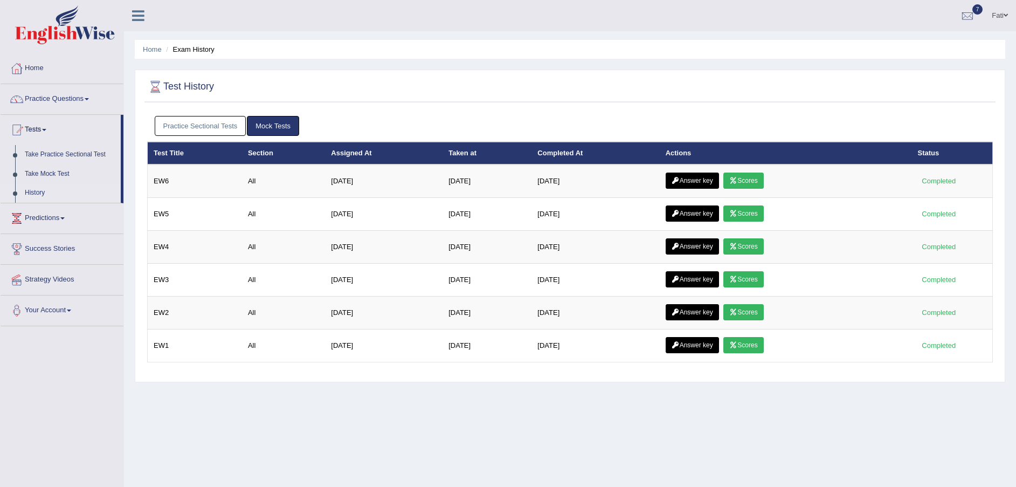
click at [212, 122] on link "Practice Sectional Tests" at bounding box center [201, 126] width 92 height 20
click at [200, 120] on link "Practice Sectional Tests" at bounding box center [201, 126] width 92 height 20
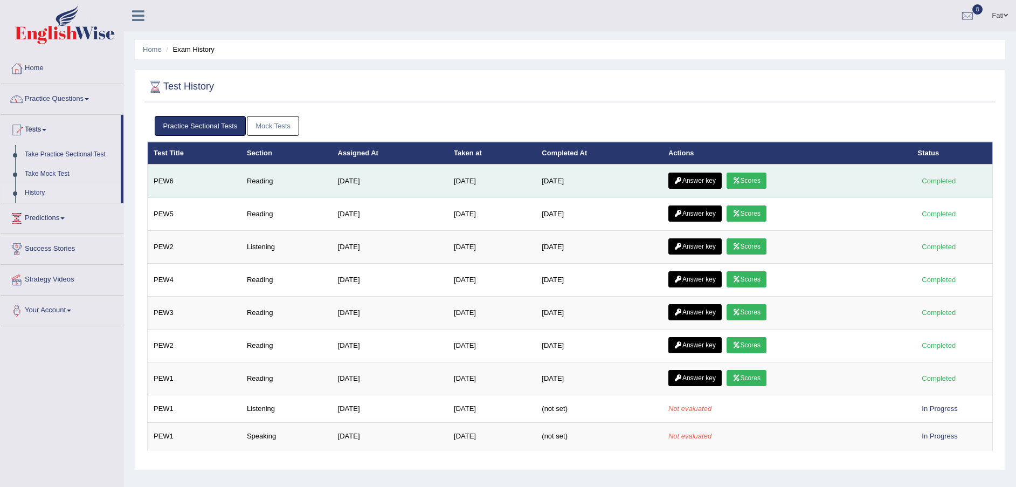
click at [754, 183] on link "Scores" at bounding box center [747, 181] width 40 height 16
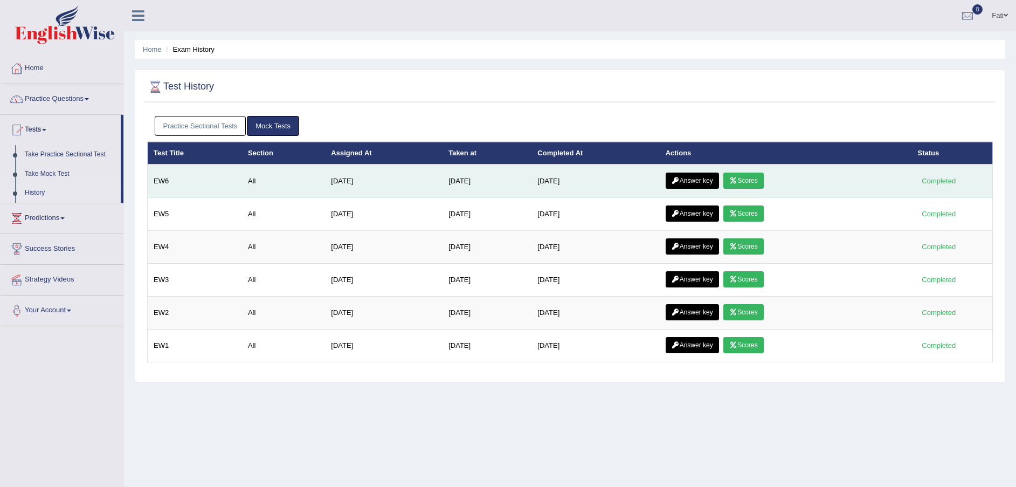
click at [696, 182] on link "Answer key" at bounding box center [692, 181] width 53 height 16
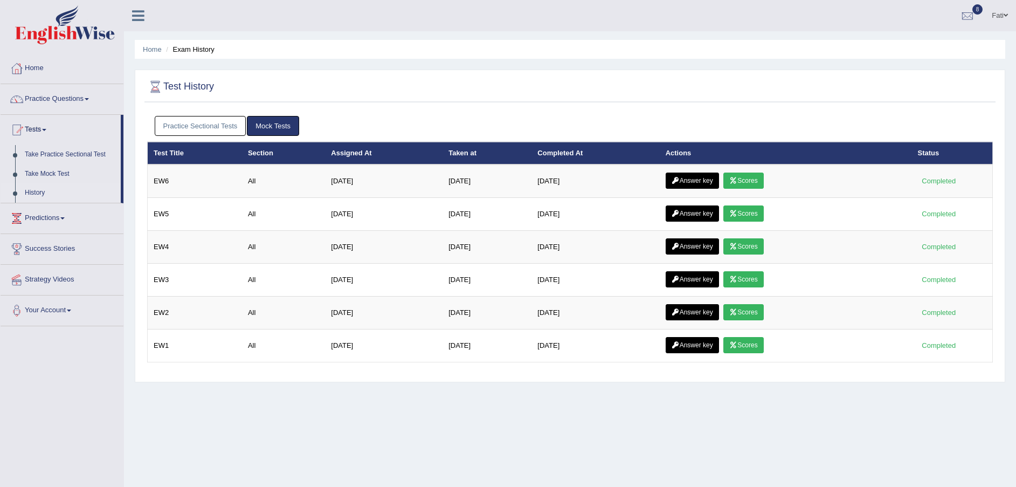
click at [197, 120] on link "Practice Sectional Tests" at bounding box center [201, 126] width 92 height 20
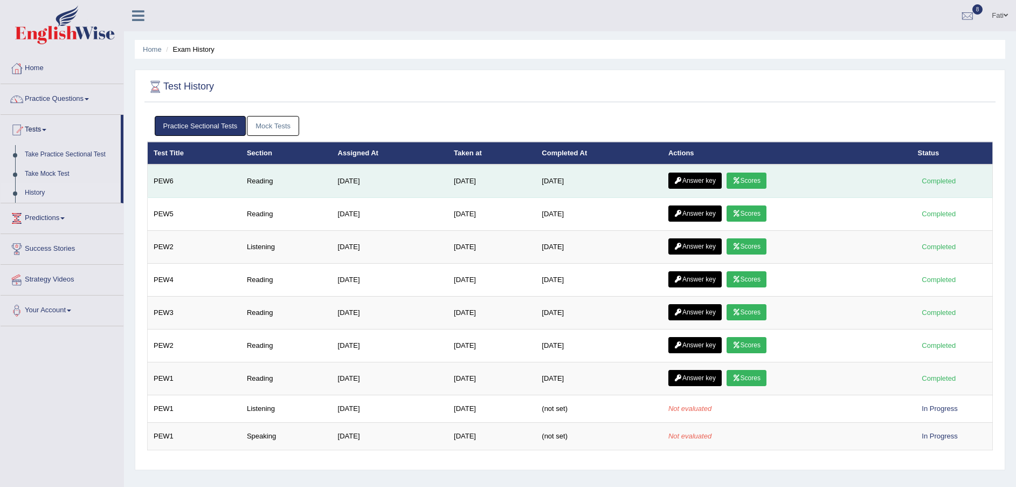
click at [707, 182] on link "Answer key" at bounding box center [695, 181] width 53 height 16
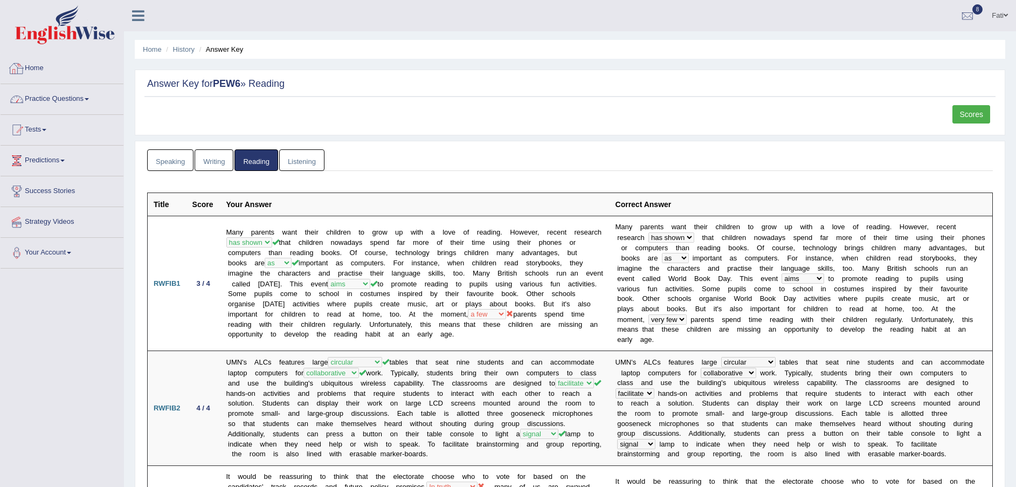
click at [48, 100] on link "Practice Questions" at bounding box center [62, 97] width 123 height 27
click at [48, 100] on link "Practice Questions" at bounding box center [61, 97] width 120 height 27
click at [48, 134] on link "Tests" at bounding box center [62, 128] width 123 height 27
click at [36, 152] on link "Take Practice Sectional Test" at bounding box center [70, 154] width 101 height 19
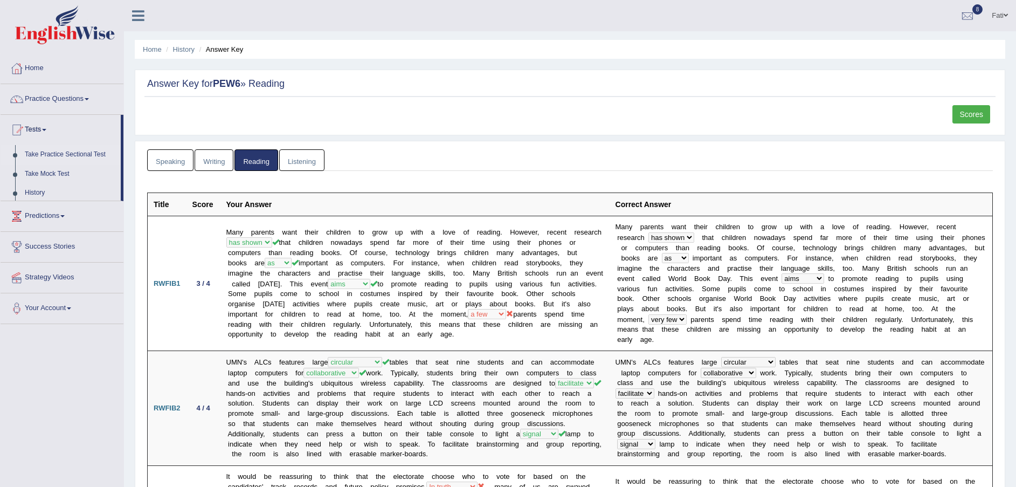
click at [36, 152] on link "Take Practice Sectional Test" at bounding box center [70, 154] width 101 height 19
